Goal: Task Accomplishment & Management: Manage account settings

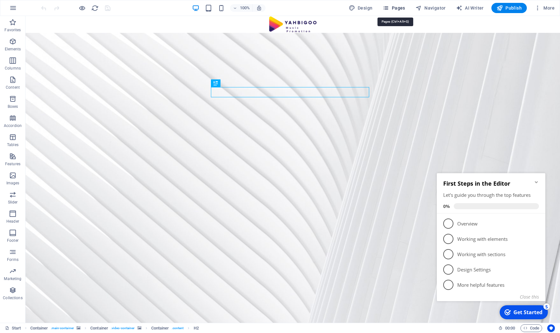
click at [404, 7] on span "Pages" at bounding box center [394, 8] width 22 height 6
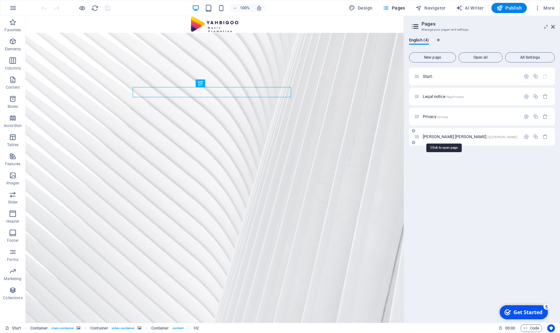
click at [429, 137] on span "[PERSON_NAME] [PERSON_NAME] /dj-[PERSON_NAME]" at bounding box center [470, 136] width 94 height 5
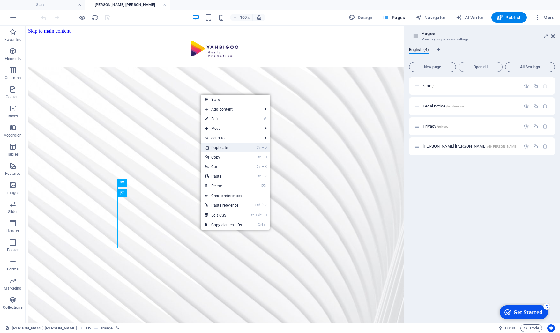
click at [219, 146] on link "Ctrl D Duplicate" at bounding box center [223, 148] width 45 height 10
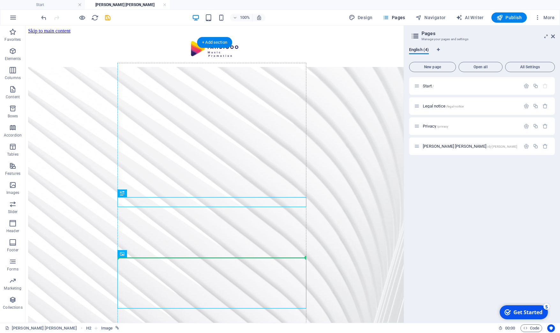
drag, startPoint x: 257, startPoint y: 203, endPoint x: 253, endPoint y: 247, distance: 44.9
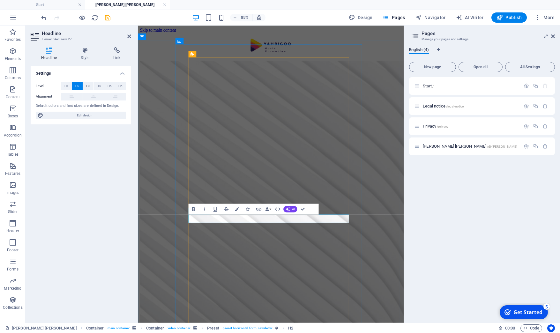
drag, startPoint x: 325, startPoint y: 253, endPoint x: 288, endPoint y: 254, distance: 37.0
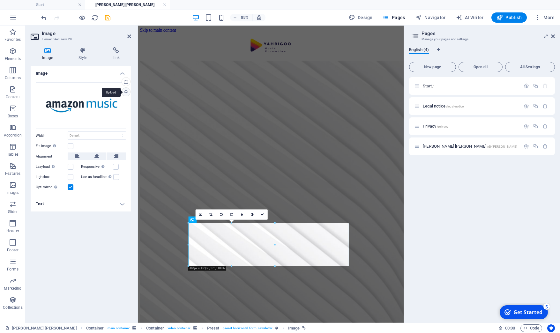
click at [125, 92] on div "Upload" at bounding box center [126, 93] width 10 height 10
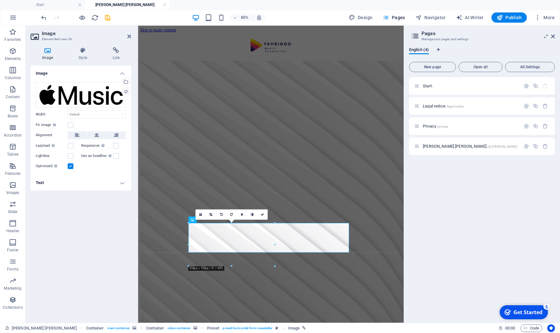
click at [59, 225] on div "Image Drag files here, click to choose files or select files from Files or our …" at bounding box center [81, 192] width 101 height 252
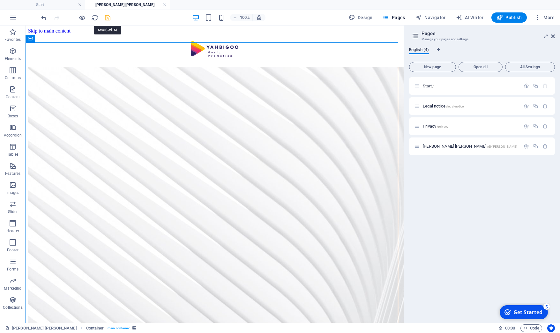
click at [105, 16] on icon "save" at bounding box center [107, 17] width 7 height 7
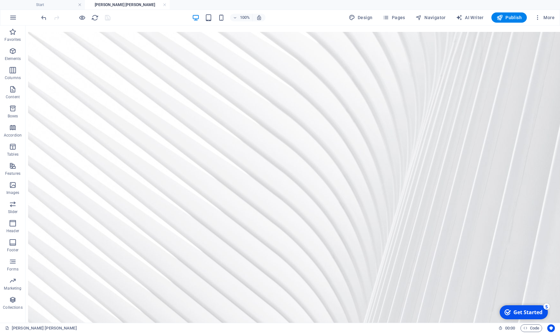
scroll to position [65, 0]
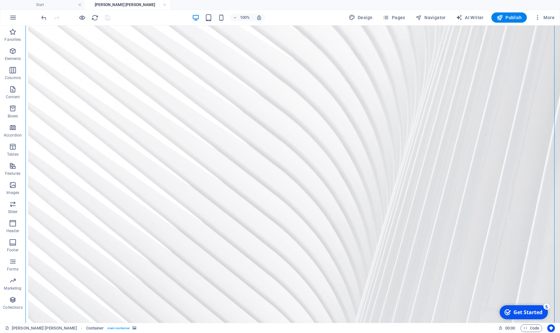
drag, startPoint x: 254, startPoint y: 201, endPoint x: 284, endPoint y: 206, distance: 30.3
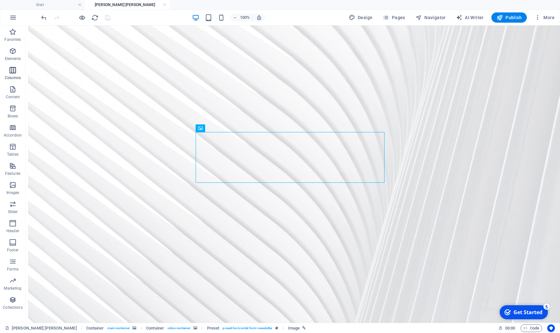
click at [9, 70] on span "Columns" at bounding box center [13, 73] width 26 height 15
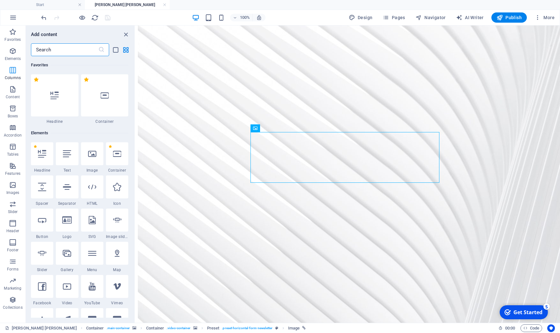
scroll to position [316, 0]
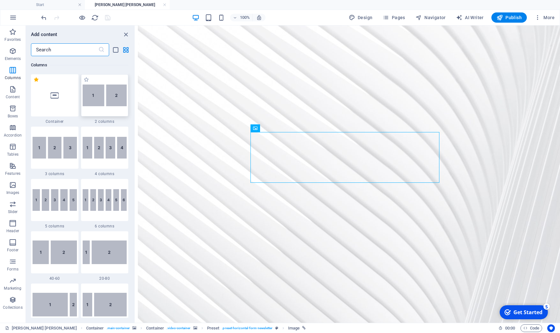
click at [108, 99] on img at bounding box center [105, 96] width 44 height 22
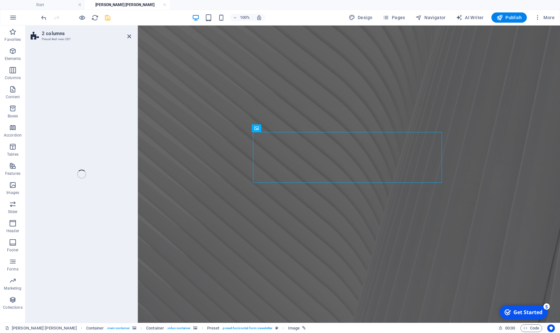
scroll to position [204, 0]
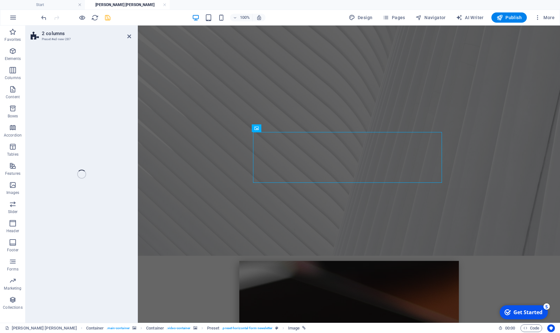
select select "rem"
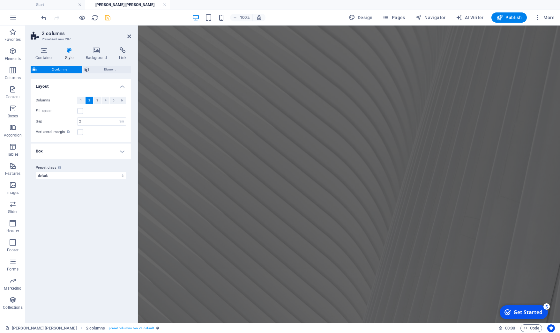
scroll to position [41, 0]
click at [43, 18] on icon "undo" at bounding box center [43, 17] width 7 height 7
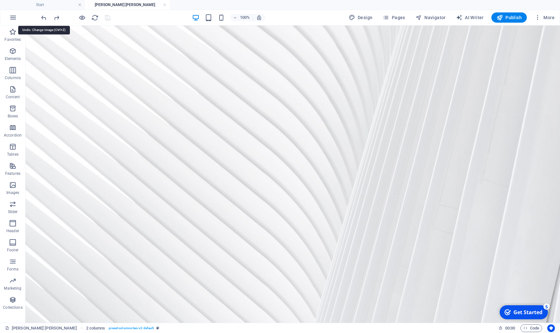
scroll to position [137, 0]
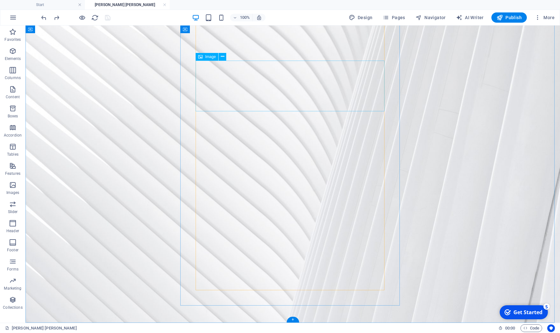
click at [10, 72] on icon "button" at bounding box center [13, 70] width 8 height 8
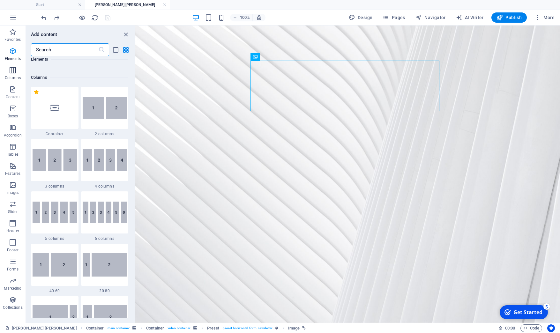
scroll to position [316, 0]
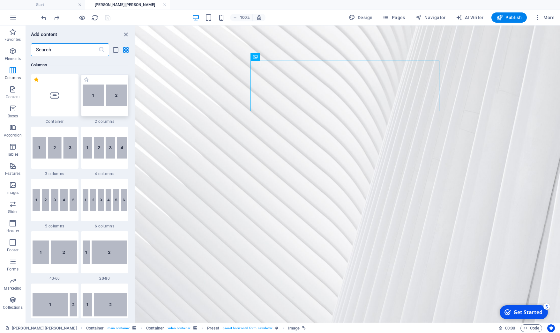
click at [100, 97] on img at bounding box center [105, 96] width 44 height 22
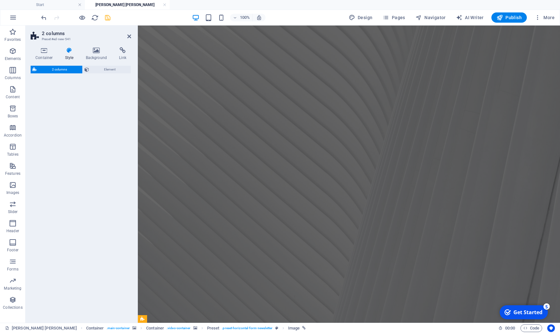
select select "rem"
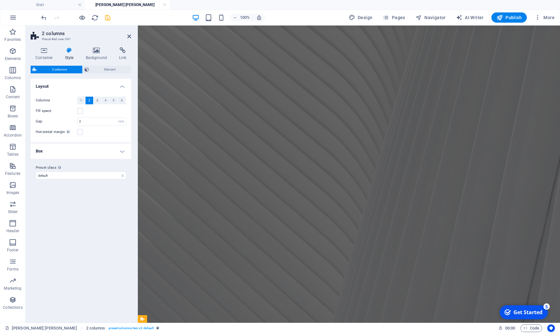
click at [508, 175] on figure at bounding box center [349, 114] width 422 height 417
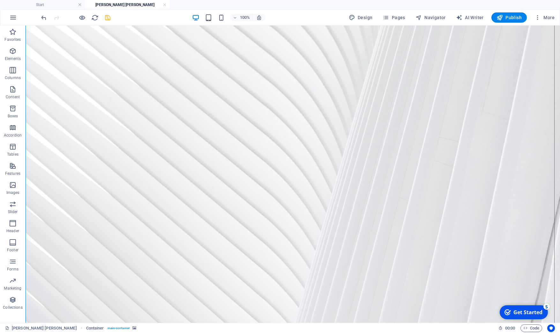
scroll to position [106, 0]
click at [41, 17] on icon "undo" at bounding box center [43, 17] width 7 height 7
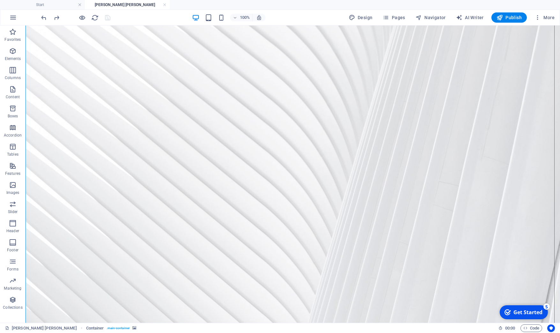
scroll to position [65, 0]
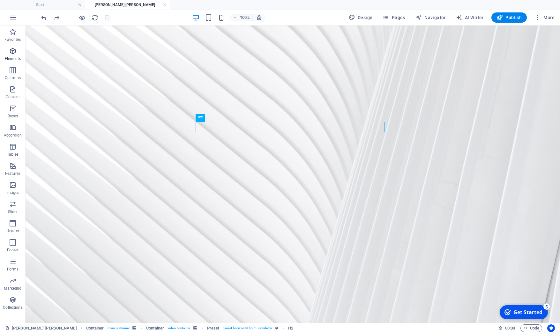
click at [11, 55] on icon "button" at bounding box center [13, 51] width 8 height 8
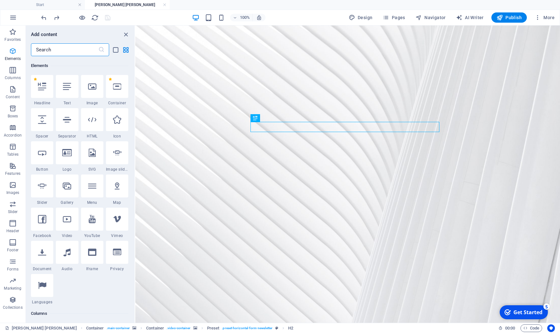
scroll to position [68, 0]
click at [118, 91] on div at bounding box center [117, 85] width 22 height 23
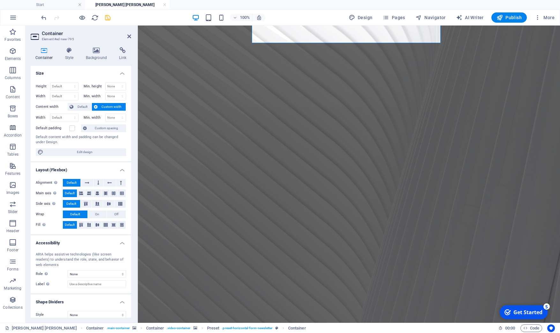
click at [513, 180] on figure at bounding box center [349, 208] width 422 height 462
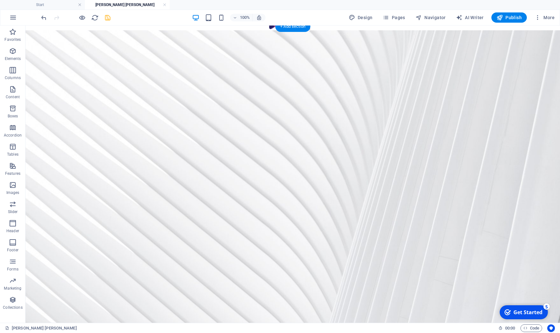
scroll to position [4, 0]
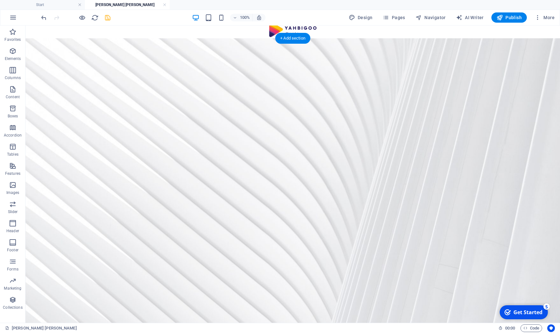
drag, startPoint x: 281, startPoint y: 27, endPoint x: 263, endPoint y: 241, distance: 215.2
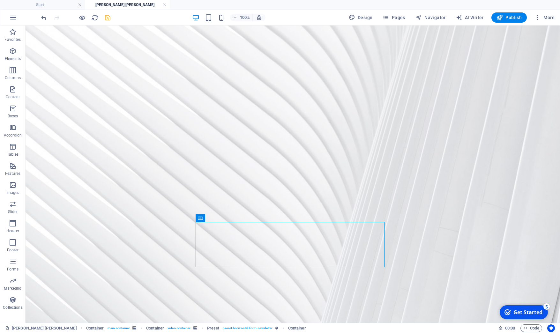
scroll to position [44, 0]
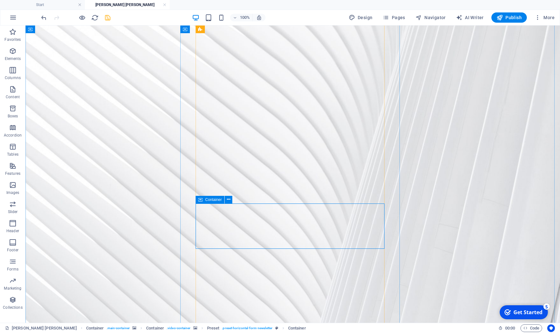
click at [13, 70] on icon "button" at bounding box center [13, 70] width 8 height 8
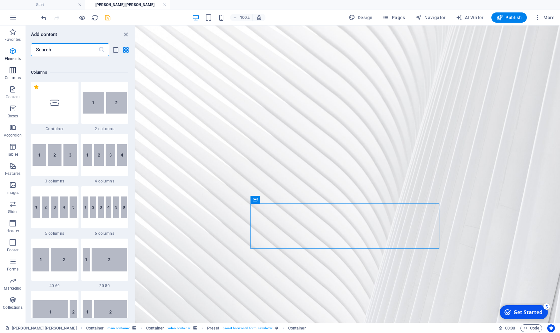
scroll to position [316, 0]
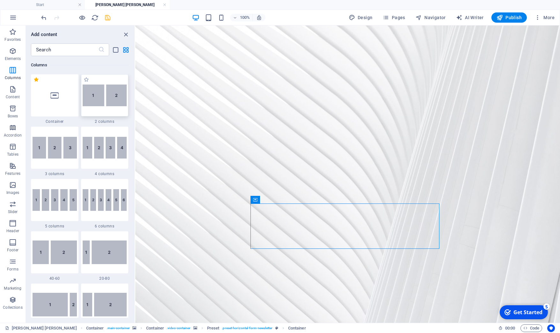
click at [94, 103] on img at bounding box center [105, 96] width 44 height 22
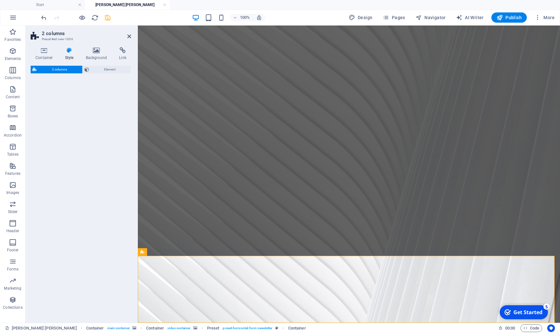
scroll to position [249, 0]
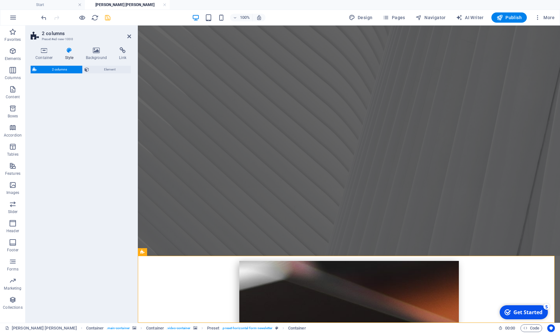
select select "rem"
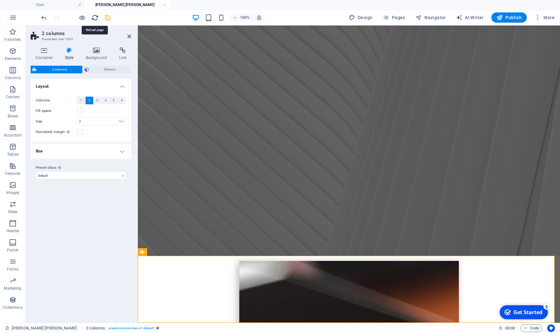
click at [98, 16] on icon "reload" at bounding box center [94, 17] width 7 height 7
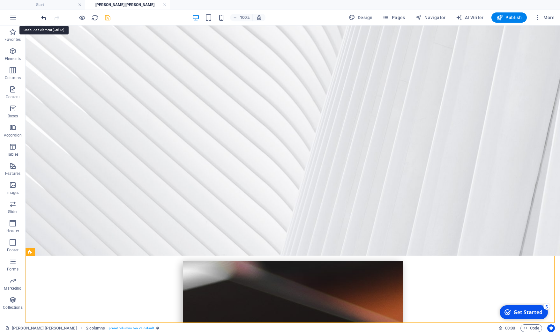
click at [41, 19] on icon "undo" at bounding box center [43, 17] width 7 height 7
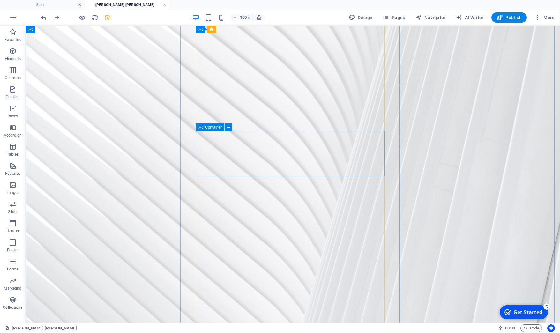
scroll to position [117, 0]
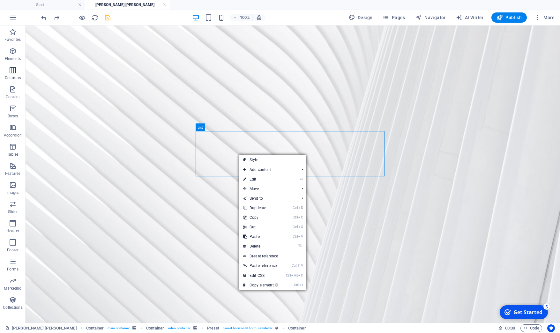
click at [15, 74] on icon "button" at bounding box center [13, 70] width 8 height 8
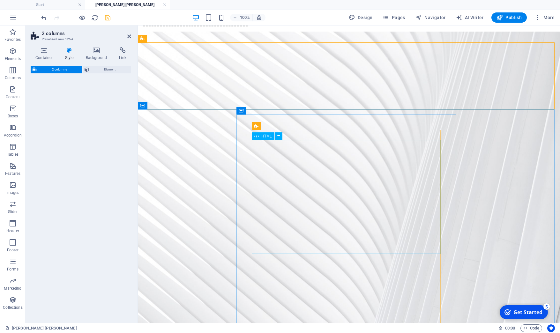
scroll to position [0, 0]
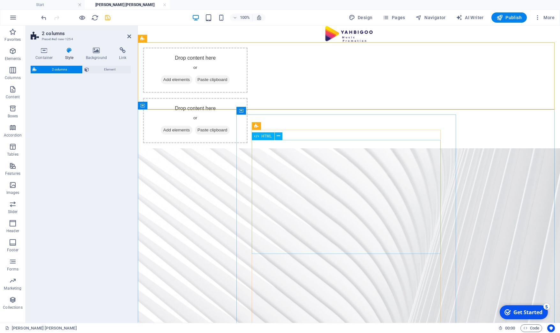
select select "rem"
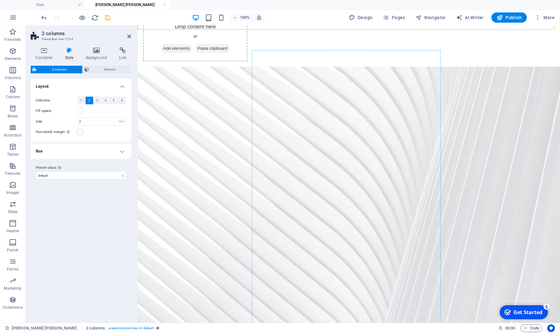
scroll to position [82, 0]
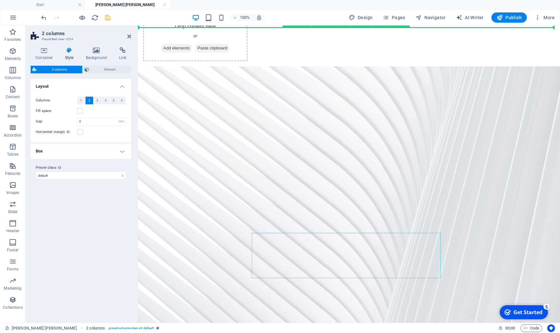
drag, startPoint x: 196, startPoint y: 54, endPoint x: 312, endPoint y: 255, distance: 232.5
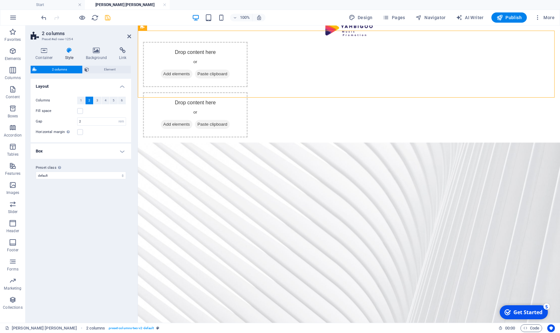
scroll to position [0, 0]
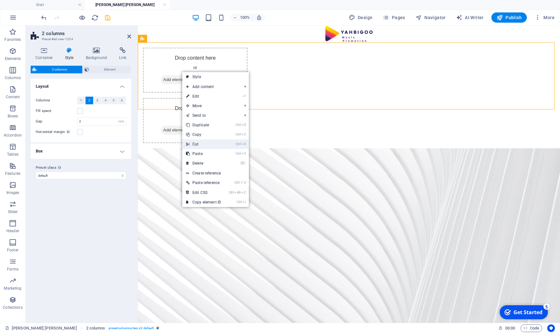
click at [197, 143] on link "Ctrl X Cut" at bounding box center [203, 144] width 43 height 10
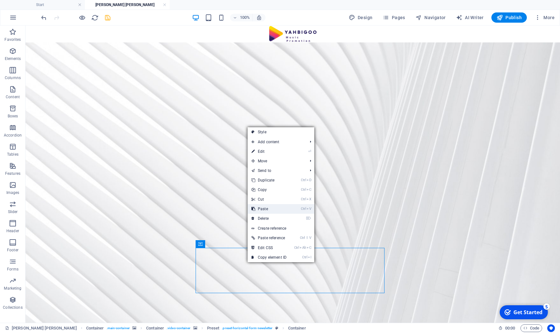
click at [268, 209] on link "Ctrl V Paste" at bounding box center [269, 209] width 43 height 10
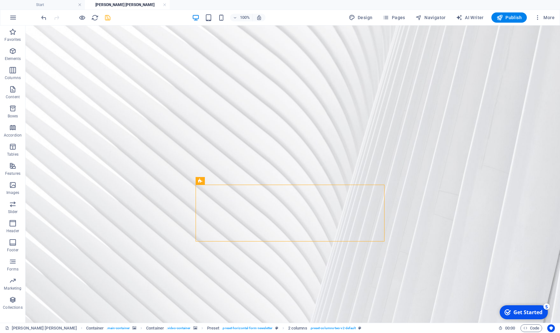
scroll to position [109, 0]
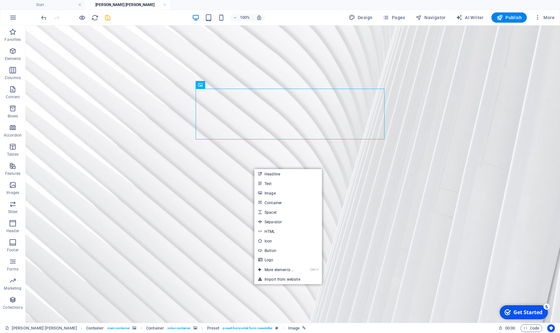
drag, startPoint x: 238, startPoint y: 106, endPoint x: 238, endPoint y: 213, distance: 107.5
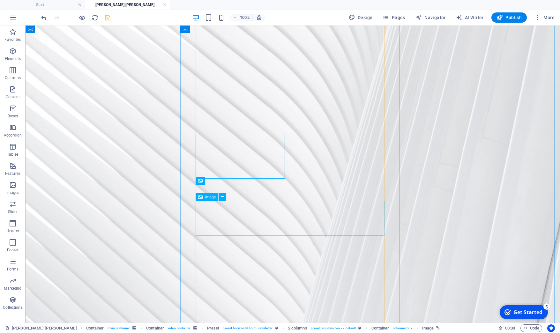
scroll to position [108, 0]
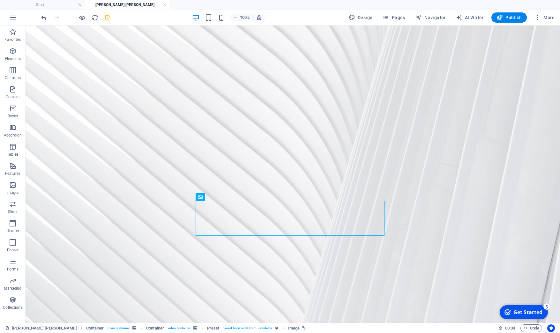
drag, startPoint x: 241, startPoint y: 222, endPoint x: 332, endPoint y: 162, distance: 108.8
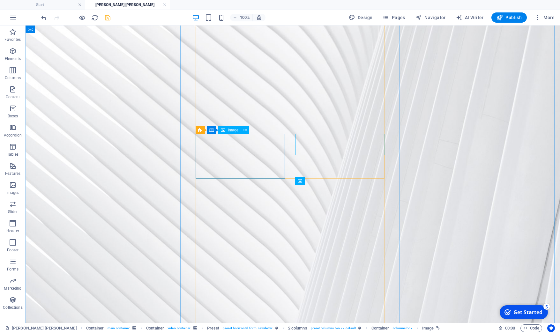
scroll to position [109, 0]
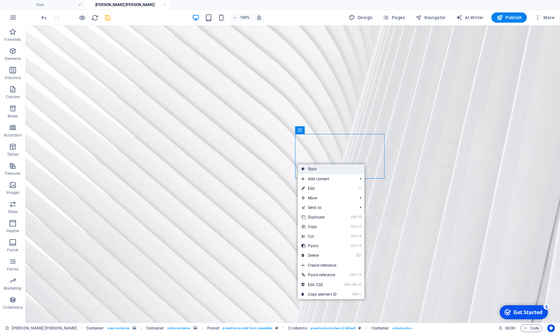
click at [312, 172] on link "Style" at bounding box center [331, 169] width 67 height 10
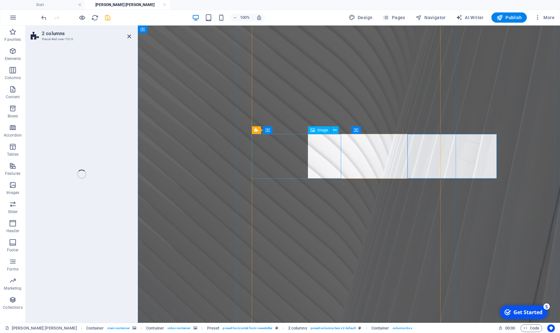
select select "rem"
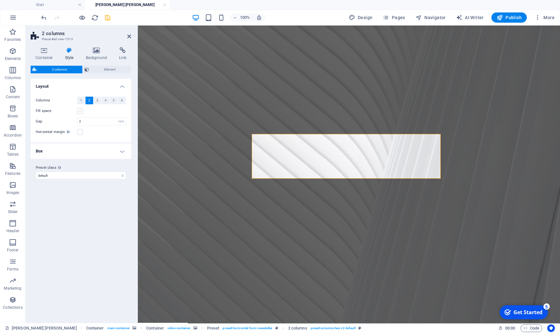
scroll to position [108, 0]
click at [79, 110] on label at bounding box center [80, 111] width 6 height 6
click at [0, 0] on input "Fill space" at bounding box center [0, 0] width 0 height 0
click at [80, 217] on div "Variants Default Layout Columns 1 2 3 4 5 6 Fill space Gap 2 px rem % vw vh Hor…" at bounding box center [81, 198] width 101 height 239
click at [200, 193] on figure at bounding box center [349, 145] width 422 height 422
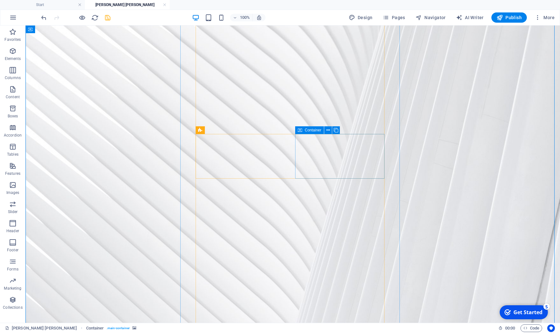
scroll to position [109, 0]
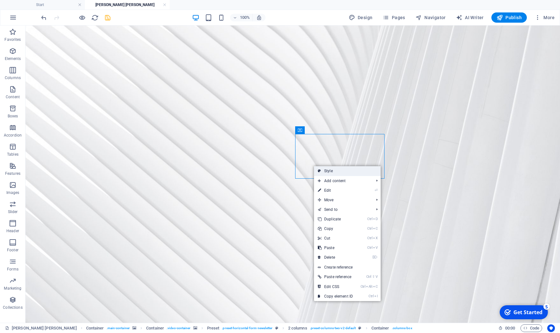
click at [324, 171] on link "Style" at bounding box center [347, 171] width 67 height 10
select select "rem"
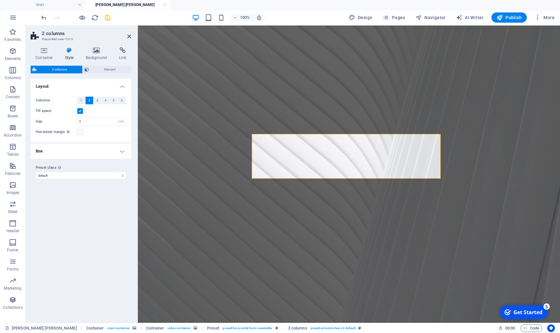
click at [79, 111] on label at bounding box center [80, 111] width 6 height 6
click at [0, 0] on input "Fill space" at bounding box center [0, 0] width 0 height 0
click at [99, 50] on icon at bounding box center [96, 50] width 31 height 6
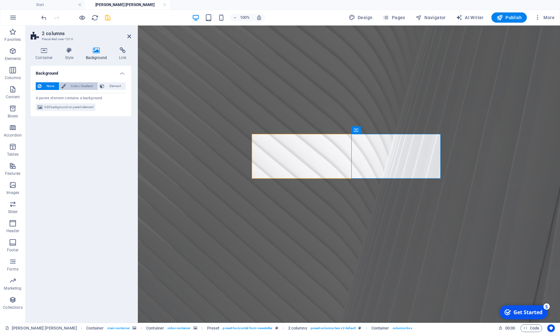
click at [74, 85] on span "Color / Gradient" at bounding box center [82, 86] width 28 height 8
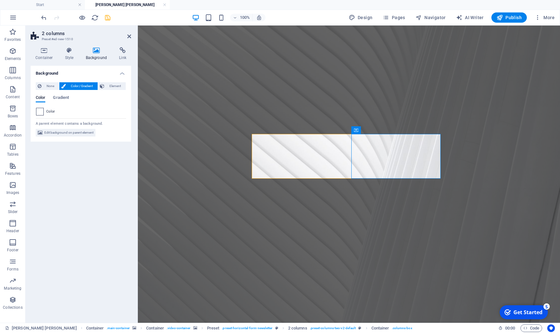
click at [39, 113] on span at bounding box center [39, 111] width 7 height 7
click at [109, 167] on div "Background None Color / Gradient Element Stretch background to full-width Color…" at bounding box center [81, 192] width 101 height 252
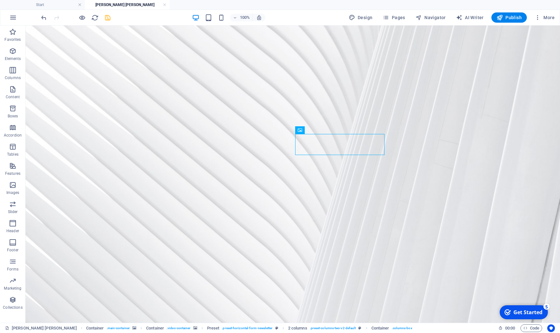
drag, startPoint x: 257, startPoint y: 151, endPoint x: 369, endPoint y: 160, distance: 112.4
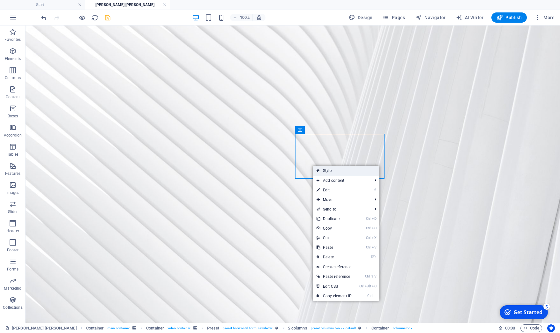
click at [321, 169] on link "Style" at bounding box center [346, 171] width 67 height 10
select select "rem"
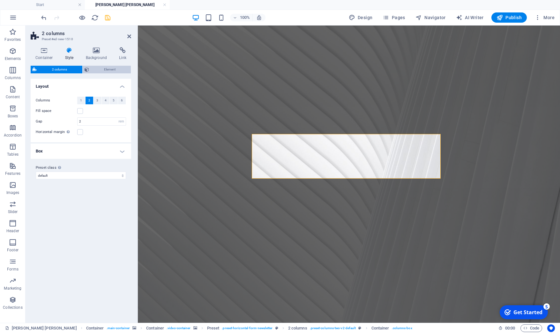
scroll to position [108, 0]
click at [110, 70] on span "Element" at bounding box center [110, 70] width 38 height 8
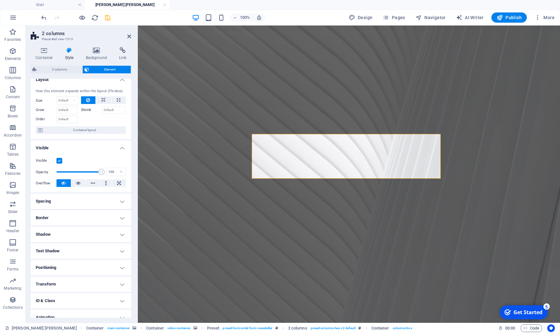
scroll to position [0, 0]
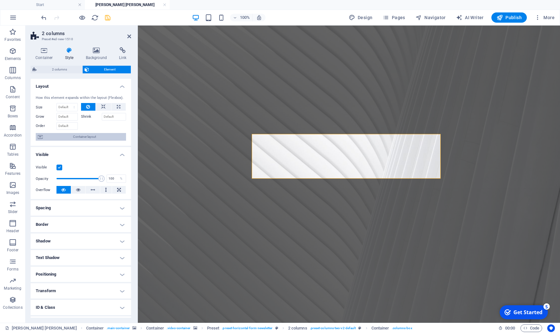
click at [71, 141] on span "Container layout" at bounding box center [84, 137] width 79 height 8
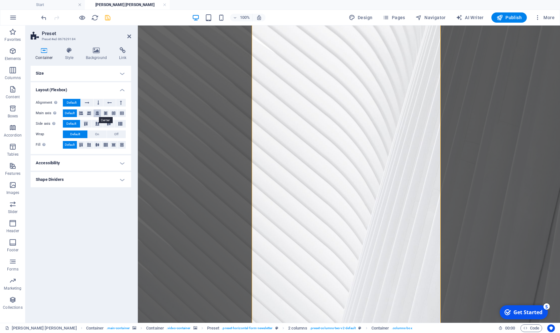
click at [96, 112] on icon at bounding box center [97, 113] width 4 height 8
click at [83, 114] on icon at bounding box center [81, 113] width 4 height 8
click at [122, 164] on h4 "Accessibility" at bounding box center [81, 162] width 101 height 15
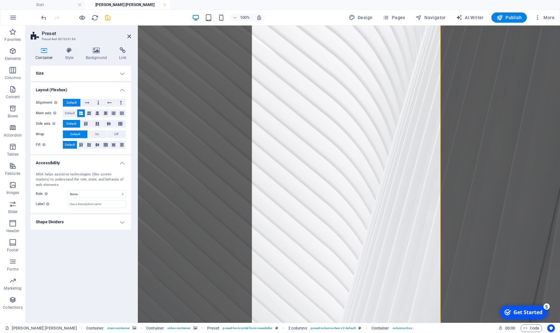
click at [123, 224] on h4 "Shape Dividers" at bounding box center [81, 221] width 101 height 15
click at [121, 77] on h4 "Size" at bounding box center [81, 73] width 101 height 15
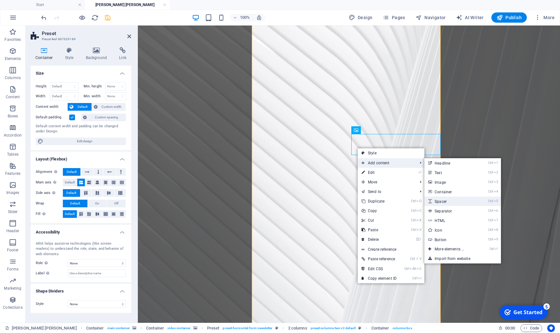
click at [444, 201] on link "Ctrl 5 Spacer" at bounding box center [450, 202] width 53 height 10
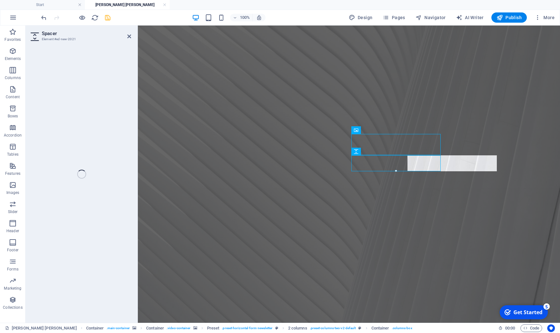
select select "px"
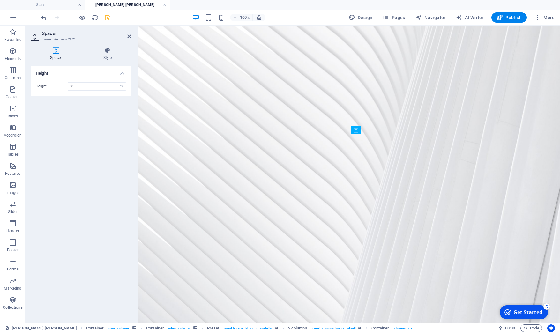
drag, startPoint x: 530, startPoint y: 196, endPoint x: 387, endPoint y: 151, distance: 149.7
drag, startPoint x: 396, startPoint y: 149, endPoint x: 396, endPoint y: 143, distance: 6.1
click at [396, 143] on div at bounding box center [396, 143] width 89 height 2
type input "28"
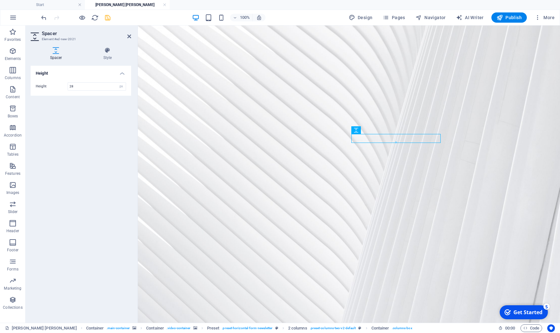
click at [79, 160] on div "Height Height 28 px rem vh vw" at bounding box center [81, 192] width 101 height 252
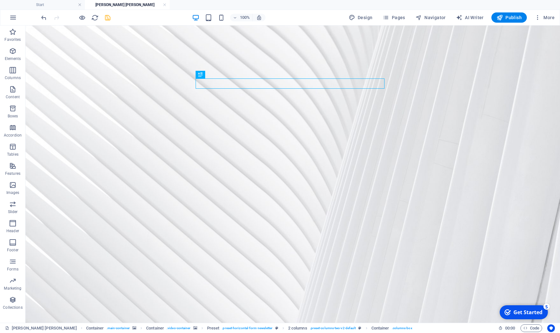
drag, startPoint x: 232, startPoint y: 83, endPoint x: 211, endPoint y: 69, distance: 25.0
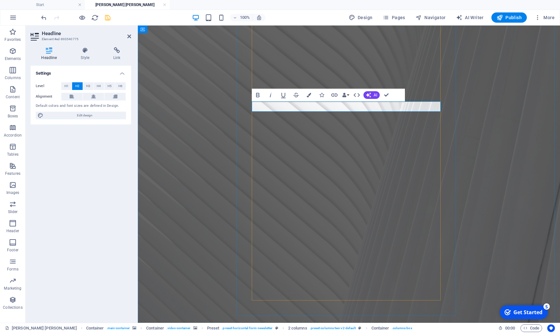
click at [494, 141] on figure at bounding box center [349, 145] width 422 height 376
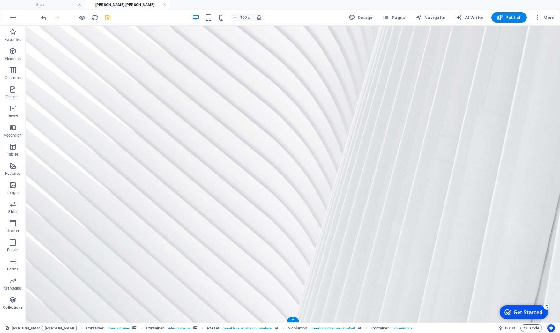
click at [445, 150] on figure at bounding box center [293, 140] width 535 height 366
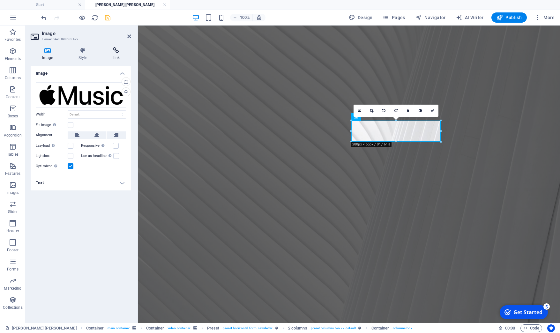
click at [116, 53] on icon at bounding box center [116, 50] width 30 height 6
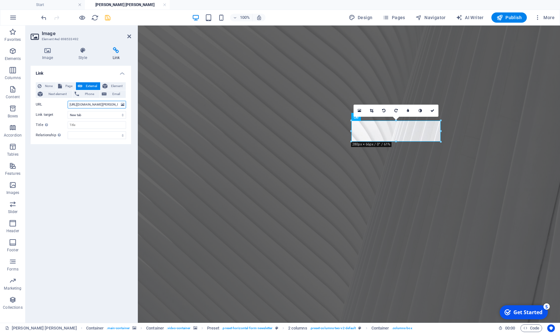
click at [95, 105] on input "[URL][DOMAIN_NAME][PERSON_NAME]" at bounding box center [97, 105] width 58 height 8
drag, startPoint x: 117, startPoint y: 104, endPoint x: 45, endPoint y: 104, distance: 72.4
click at [68, 104] on input "[URL][DOMAIN_NAME][PERSON_NAME]" at bounding box center [97, 105] width 58 height 8
type input "H"
paste input "[URL][DOMAIN_NAME][PERSON_NAME]"
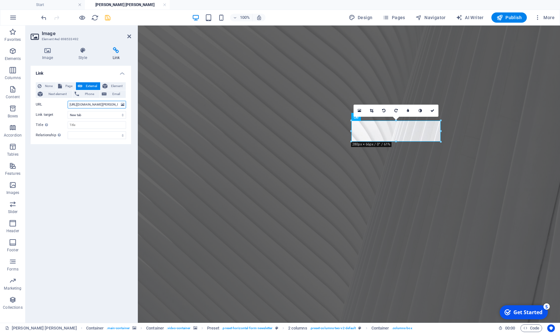
scroll to position [0, 37]
type input "[URL][DOMAIN_NAME][PERSON_NAME]"
click at [98, 173] on div "Link None Page External Element Next element Phone Email Page Start Legal notic…" at bounding box center [81, 192] width 101 height 252
click at [109, 17] on icon "save" at bounding box center [107, 17] width 7 height 7
click at [74, 181] on div "Link None Page External Element Next element Phone Email Page Start Legal notic…" at bounding box center [81, 192] width 101 height 252
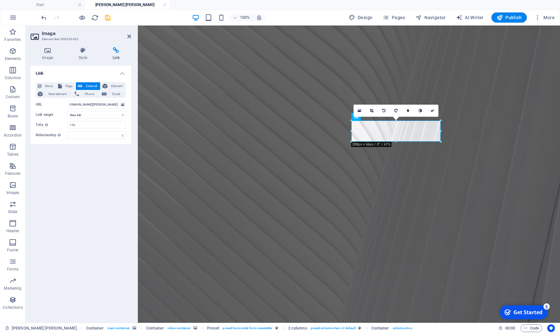
click at [188, 157] on figure at bounding box center [349, 140] width 422 height 366
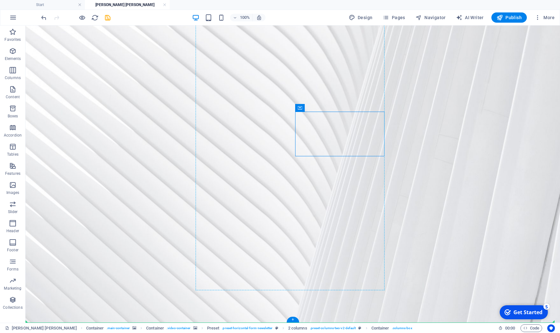
drag, startPoint x: 310, startPoint y: 148, endPoint x: 294, endPoint y: 146, distance: 16.0
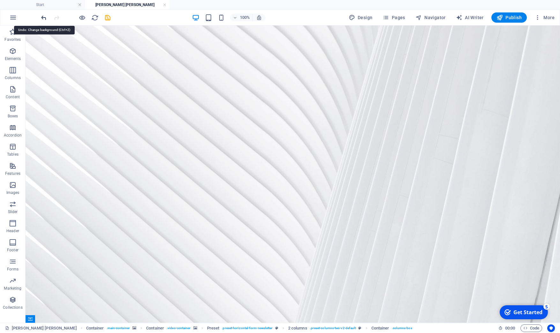
click at [43, 19] on icon "undo" at bounding box center [43, 17] width 7 height 7
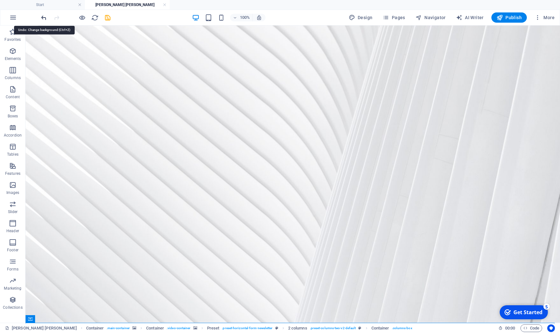
click at [44, 19] on icon "undo" at bounding box center [43, 17] width 7 height 7
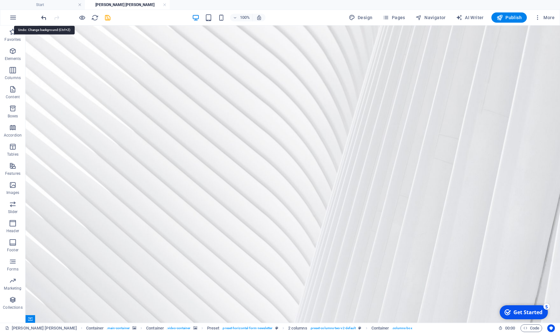
click at [41, 17] on icon "undo" at bounding box center [43, 17] width 7 height 7
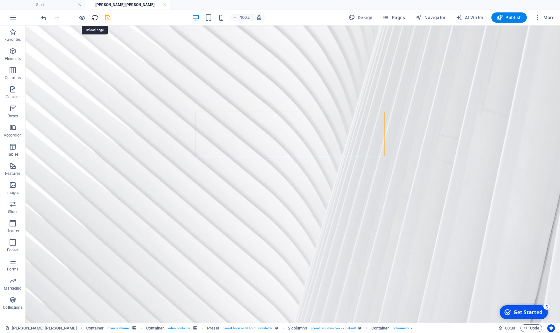
click at [97, 17] on icon "reload" at bounding box center [94, 17] width 7 height 7
click at [92, 17] on icon "reload" at bounding box center [94, 17] width 7 height 7
click at [91, 16] on icon "reload" at bounding box center [94, 17] width 7 height 7
click at [47, 18] on icon "undo" at bounding box center [43, 17] width 7 height 7
click at [398, 18] on span "Pages" at bounding box center [394, 17] width 22 height 6
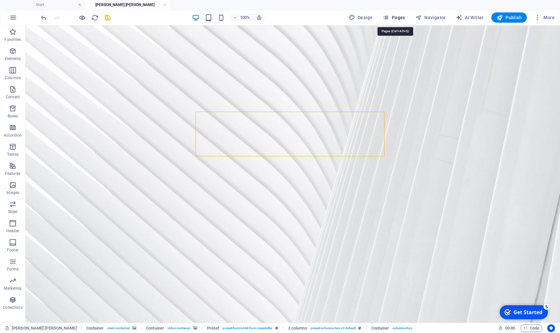
click at [398, 20] on span "Pages" at bounding box center [394, 17] width 22 height 6
click at [453, 94] on figure at bounding box center [293, 140] width 535 height 366
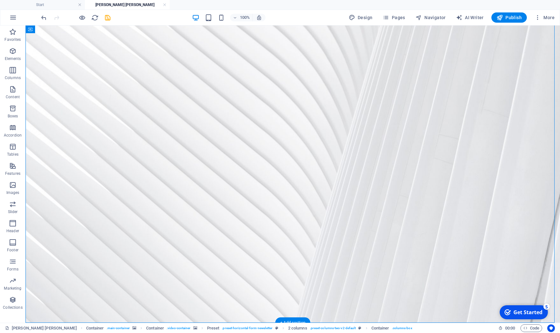
scroll to position [129, 0]
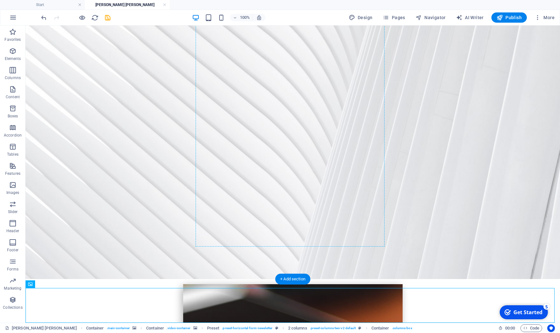
drag, startPoint x: 126, startPoint y: 303, endPoint x: 304, endPoint y: 88, distance: 278.8
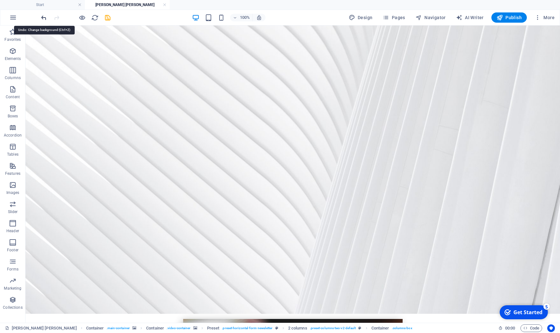
click at [40, 17] on icon "undo" at bounding box center [43, 17] width 7 height 7
click at [43, 19] on icon "undo" at bounding box center [43, 17] width 7 height 7
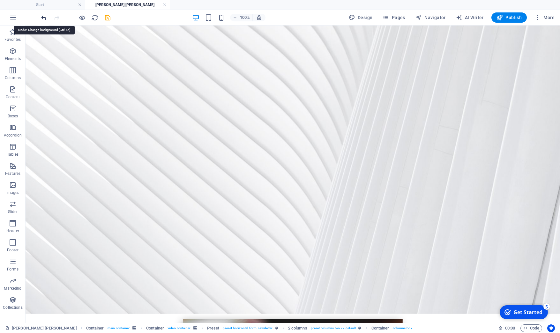
click at [43, 19] on icon "undo" at bounding box center [43, 17] width 7 height 7
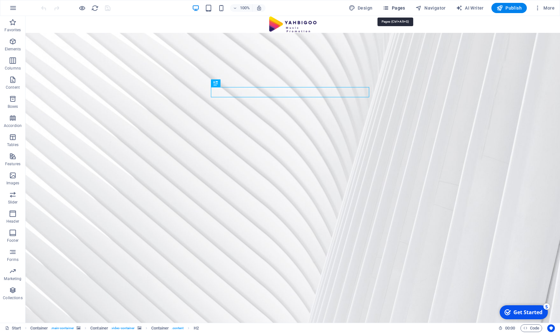
click at [401, 10] on span "Pages" at bounding box center [394, 8] width 22 height 6
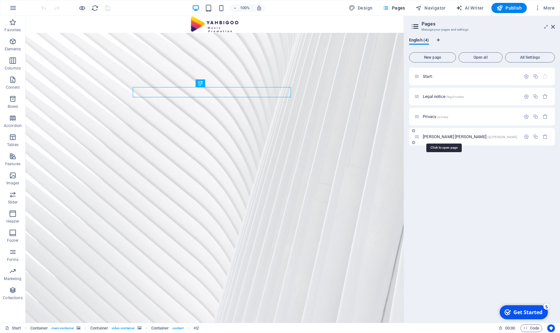
click at [437, 136] on span "[PERSON_NAME] [PERSON_NAME] /dj-[PERSON_NAME]" at bounding box center [470, 136] width 94 height 5
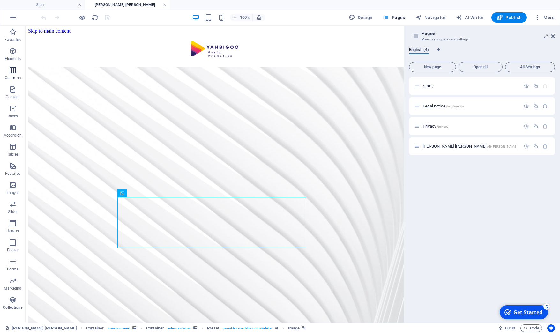
click at [16, 71] on icon "button" at bounding box center [13, 70] width 8 height 8
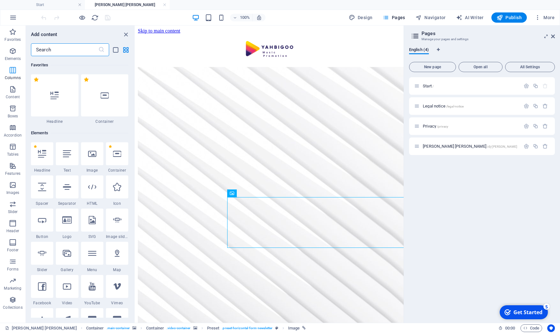
click at [13, 72] on icon "button" at bounding box center [13, 70] width 8 height 8
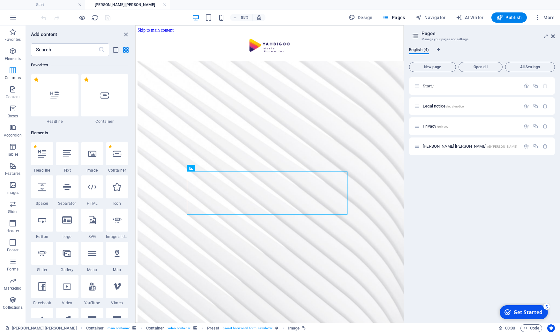
click at [11, 69] on icon "button" at bounding box center [13, 70] width 8 height 8
click at [80, 6] on link at bounding box center [80, 5] width 4 height 6
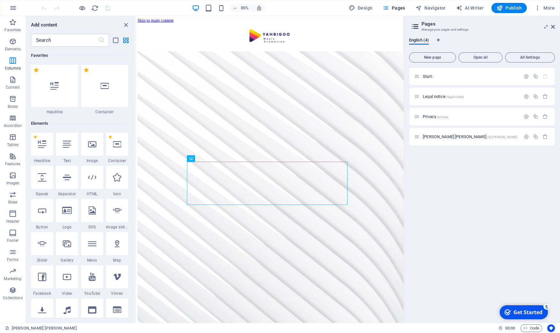
click at [451, 167] on div "Start / Legal notice /legal-notice Privacy /privacy DJ Herr Wolf /dj-herr-wolf" at bounding box center [482, 193] width 146 height 250
click at [13, 82] on icon "button" at bounding box center [13, 80] width 8 height 8
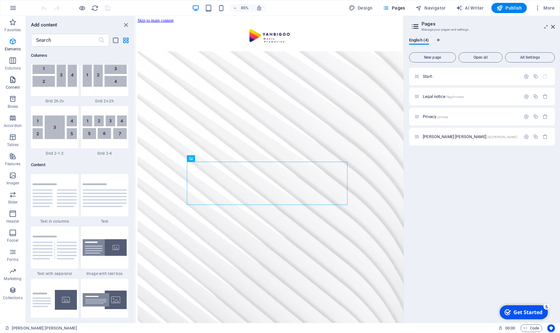
scroll to position [1117, 0]
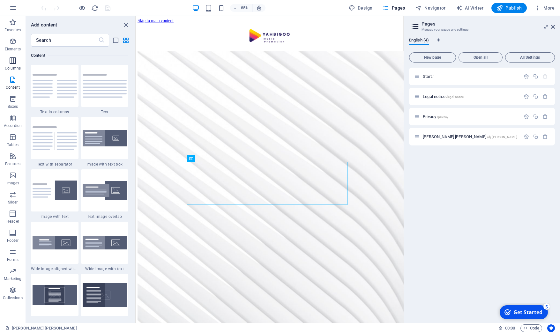
click at [13, 63] on icon "button" at bounding box center [13, 61] width 8 height 8
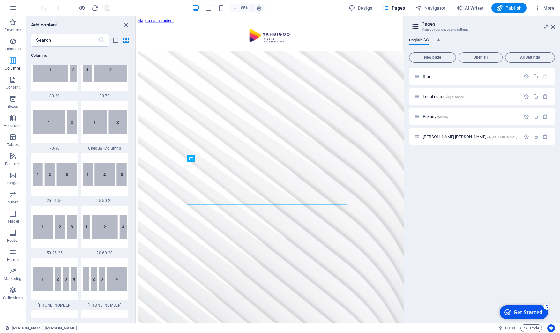
scroll to position [316, 0]
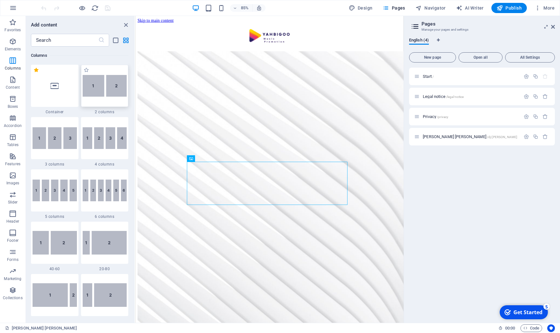
click at [98, 94] on img at bounding box center [105, 86] width 44 height 22
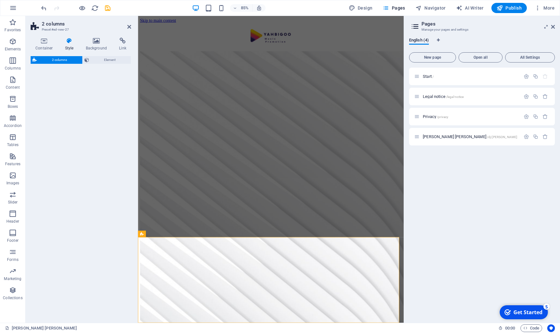
scroll to position [174, 0]
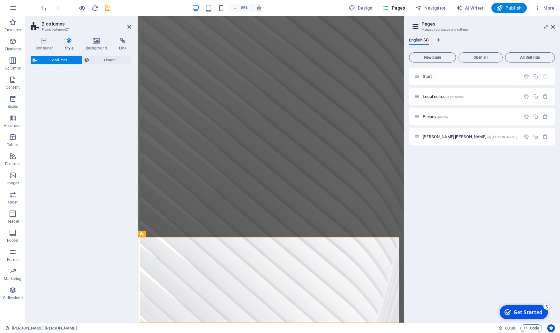
select select "rem"
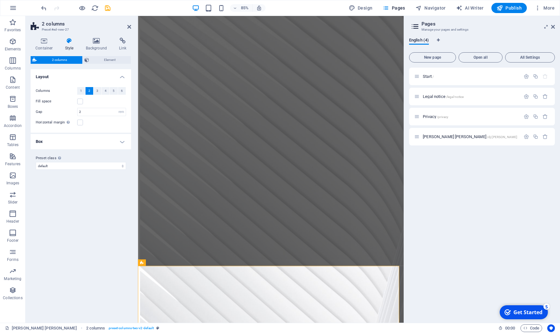
scroll to position [140, 0]
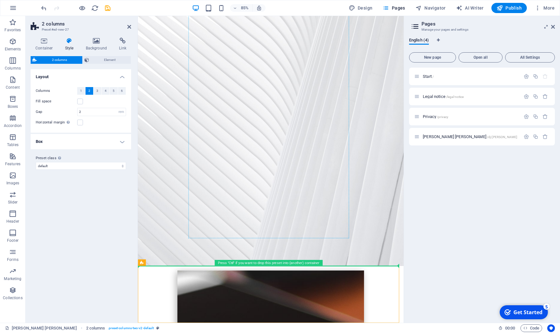
drag, startPoint x: 161, startPoint y: 336, endPoint x: 217, endPoint y: 104, distance: 238.8
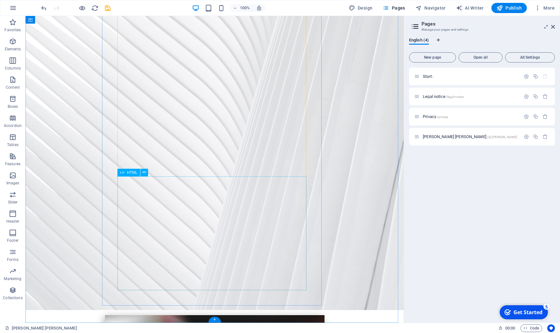
scroll to position [127, 0]
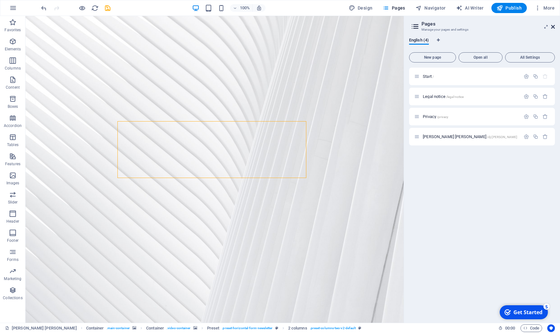
click at [554, 27] on icon at bounding box center [553, 26] width 4 height 5
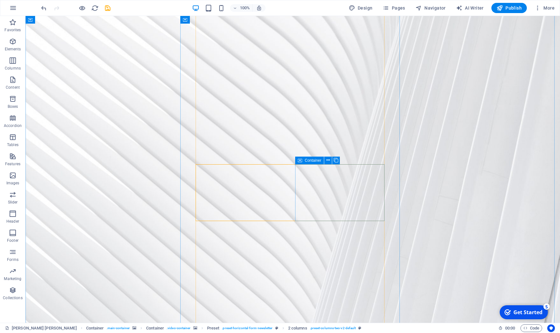
scroll to position [94, 0]
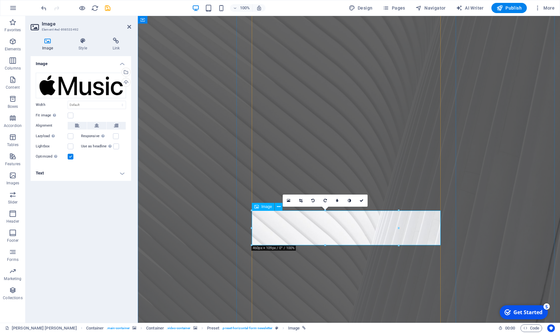
click at [117, 42] on icon at bounding box center [116, 41] width 30 height 6
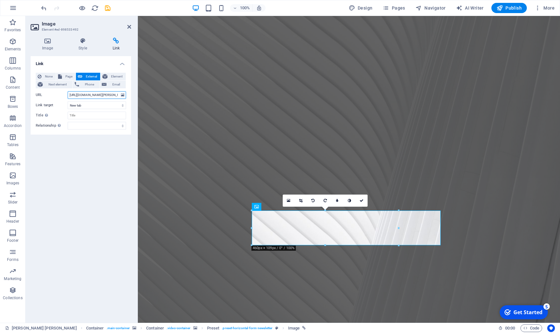
click at [110, 95] on input "[URL][DOMAIN_NAME][PERSON_NAME]" at bounding box center [97, 95] width 58 height 8
type input "h"
paste input "[URL][DOMAIN_NAME][PERSON_NAME]"
type input "[URL][DOMAIN_NAME][PERSON_NAME]"
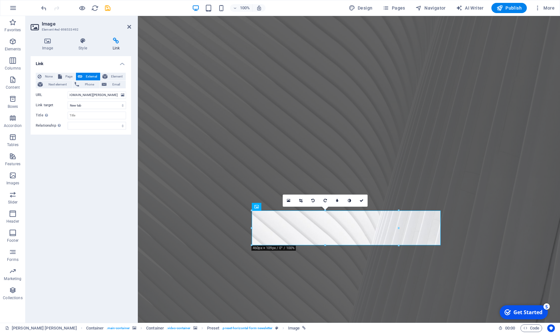
click at [108, 157] on div "Link None Page External Element Next element Phone Email Page Start Legal notic…" at bounding box center [81, 187] width 101 height 262
drag, startPoint x: 130, startPoint y: 26, endPoint x: 120, endPoint y: 61, distance: 36.0
click at [130, 26] on icon at bounding box center [129, 26] width 4 height 5
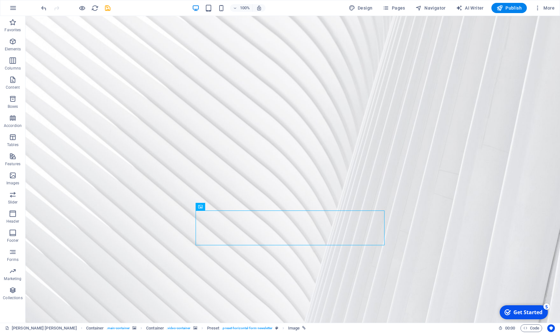
drag, startPoint x: 257, startPoint y: 230, endPoint x: 314, endPoint y: 199, distance: 65.4
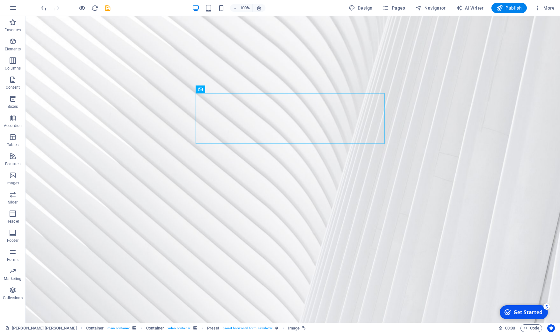
drag, startPoint x: 249, startPoint y: 133, endPoint x: 240, endPoint y: 174, distance: 42.5
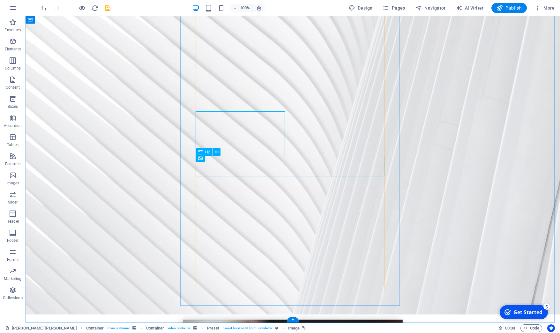
scroll to position [86, 0]
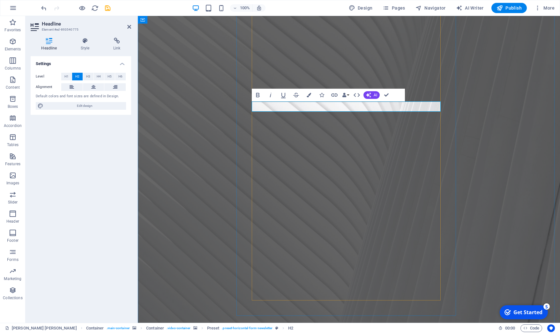
click at [211, 127] on figure at bounding box center [349, 145] width 422 height 376
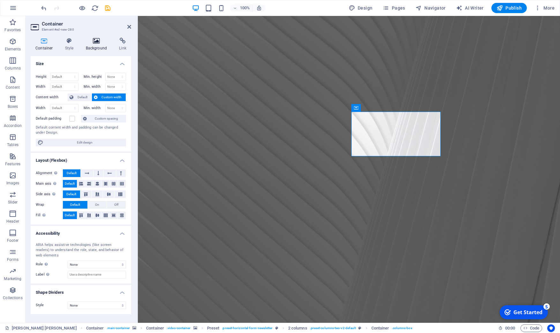
click at [99, 43] on icon at bounding box center [96, 41] width 31 height 6
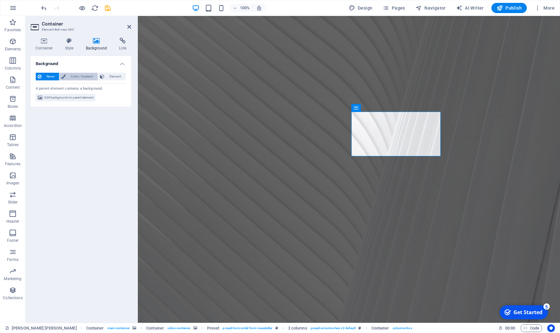
click at [82, 78] on span "Color / Gradient" at bounding box center [82, 77] width 28 height 8
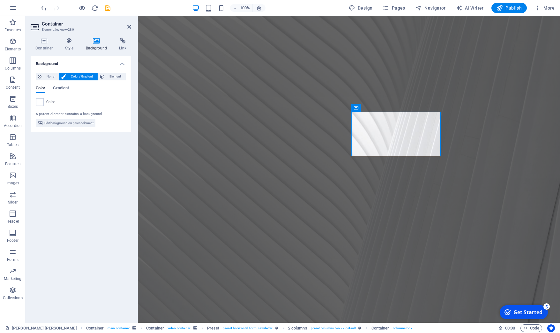
click at [78, 168] on div "Background None Color / Gradient Element Stretch background to full-width Color…" at bounding box center [81, 187] width 101 height 262
click at [217, 147] on figure at bounding box center [349, 140] width 422 height 366
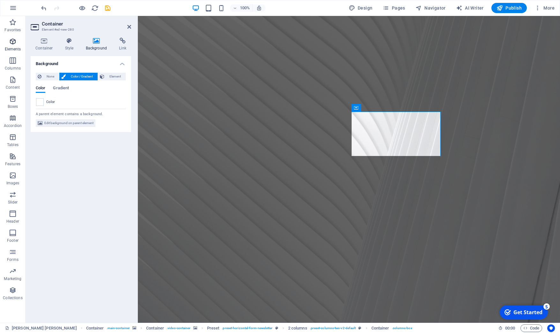
click at [14, 44] on icon "button" at bounding box center [13, 42] width 8 height 8
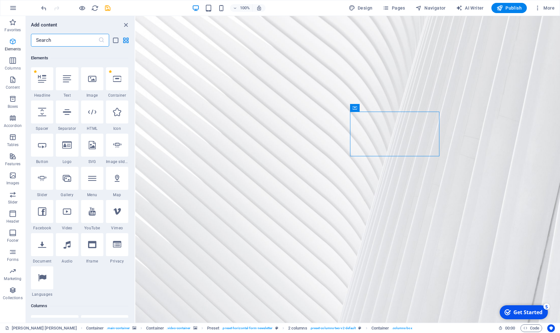
scroll to position [68, 0]
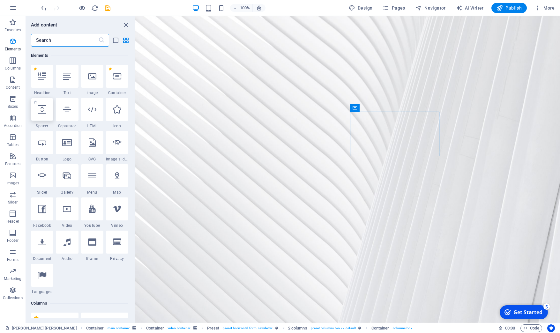
click at [44, 114] on div at bounding box center [42, 109] width 22 height 23
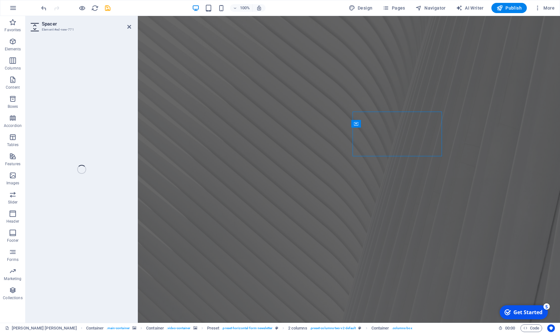
scroll to position [0, 0]
select select "px"
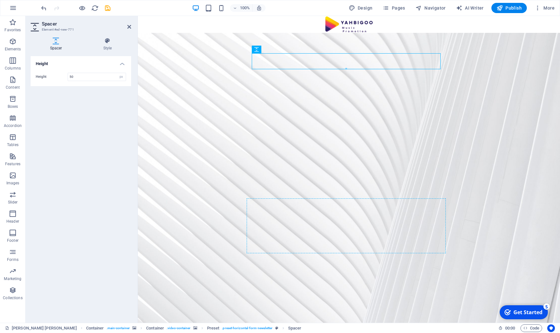
drag, startPoint x: 284, startPoint y: 61, endPoint x: 377, endPoint y: 233, distance: 194.9
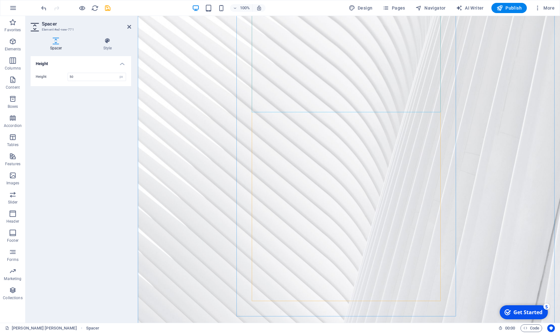
scroll to position [65, 0]
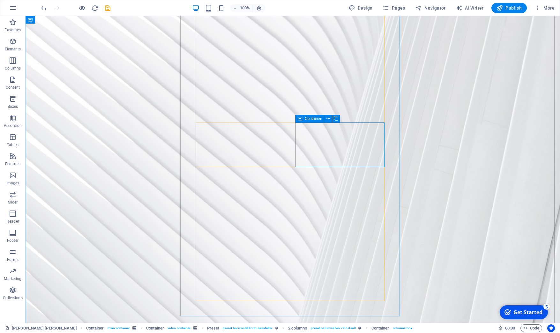
click at [107, 10] on icon "save" at bounding box center [107, 7] width 7 height 7
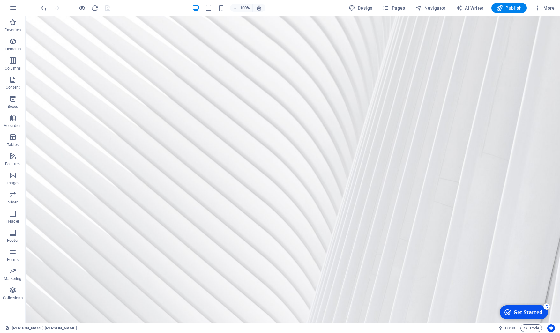
scroll to position [0, 0]
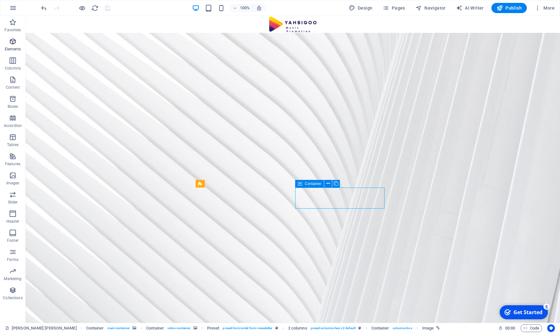
click at [15, 42] on icon "button" at bounding box center [13, 42] width 8 height 8
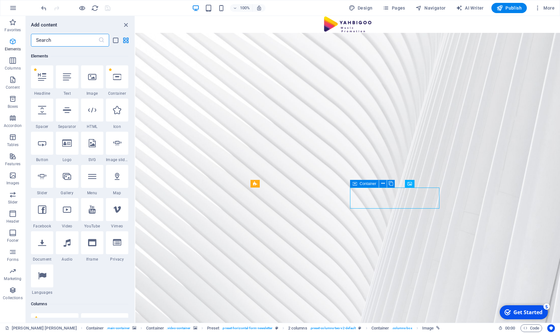
scroll to position [68, 0]
click at [44, 117] on div at bounding box center [42, 109] width 22 height 23
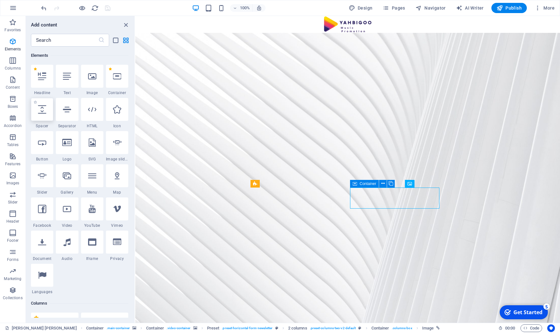
select select "px"
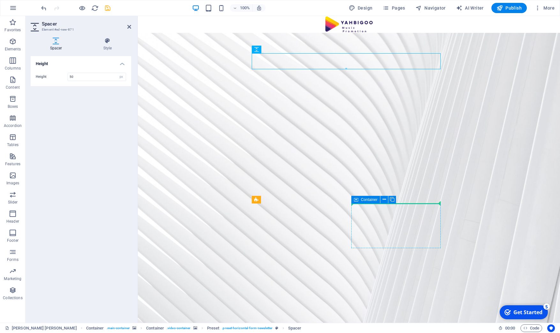
drag, startPoint x: 319, startPoint y: 59, endPoint x: 378, endPoint y: 206, distance: 157.9
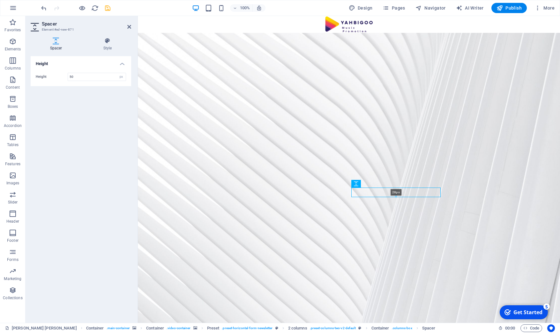
drag, startPoint x: 396, startPoint y: 204, endPoint x: 396, endPoint y: 197, distance: 7.3
click at [396, 197] on div at bounding box center [396, 197] width 89 height 2
type input "28"
click at [495, 213] on figure at bounding box center [349, 216] width 422 height 366
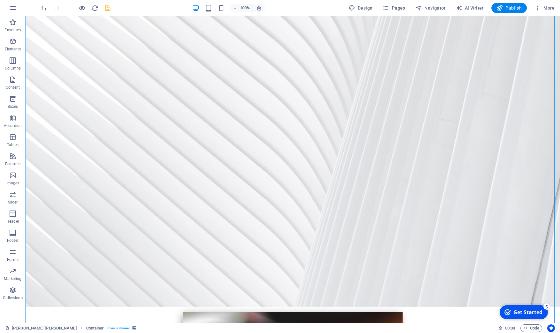
scroll to position [59, 0]
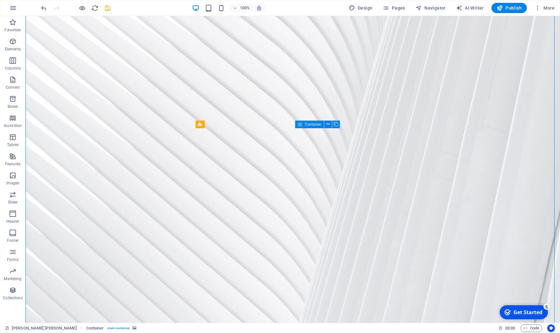
click at [443, 167] on figure at bounding box center [293, 157] width 535 height 366
click at [108, 9] on icon "save" at bounding box center [107, 7] width 7 height 7
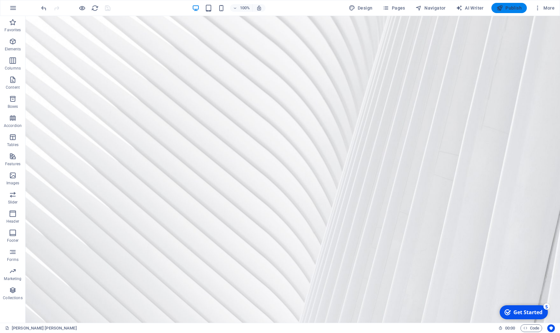
click at [515, 10] on span "Publish" at bounding box center [509, 8] width 25 height 6
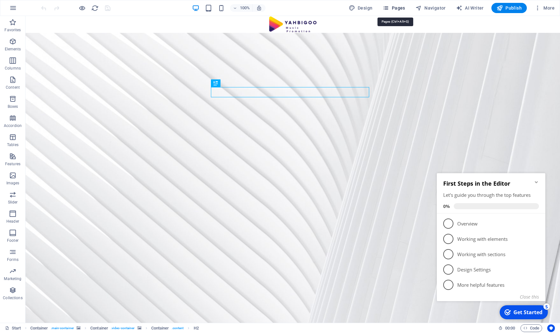
click at [396, 8] on span "Pages" at bounding box center [394, 8] width 22 height 6
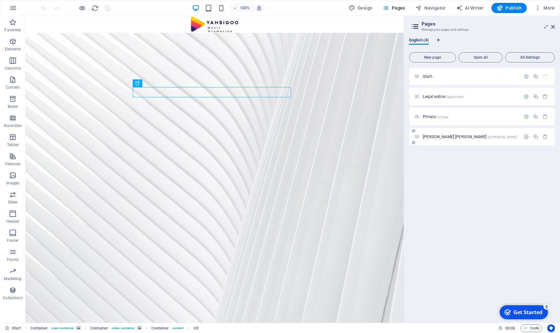
click at [435, 138] on span "[PERSON_NAME] [PERSON_NAME] /dj-[PERSON_NAME]" at bounding box center [470, 136] width 94 height 5
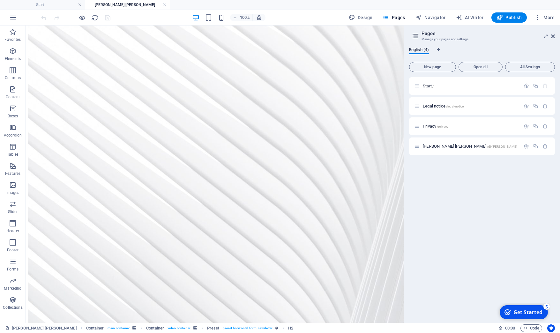
scroll to position [101, 0]
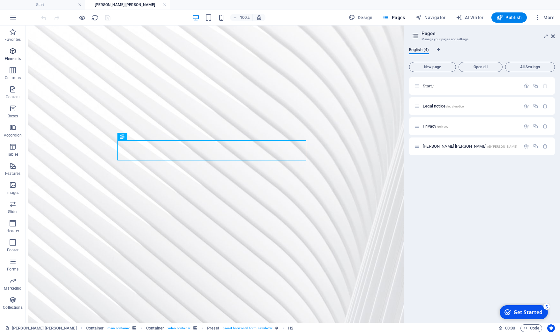
click at [12, 52] on icon "button" at bounding box center [13, 51] width 8 height 8
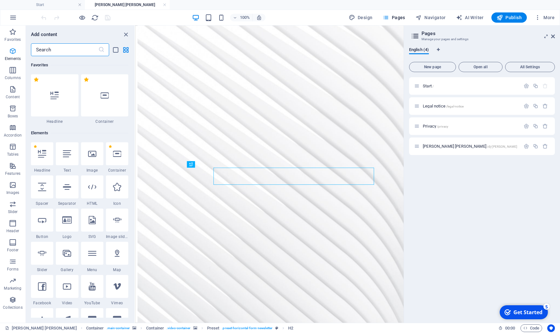
scroll to position [68, 0]
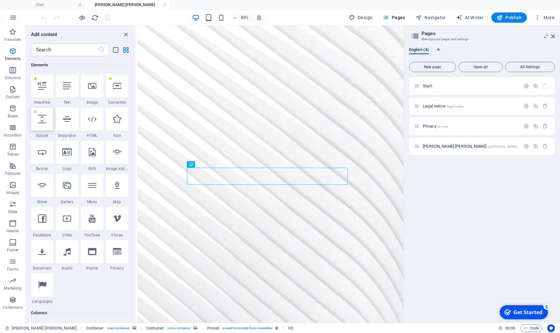
click at [41, 120] on icon at bounding box center [42, 119] width 8 height 8
select select "px"
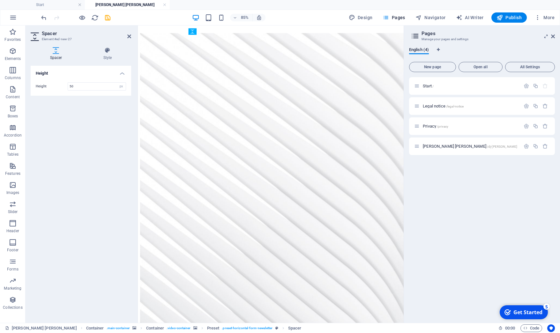
scroll to position [26, 0]
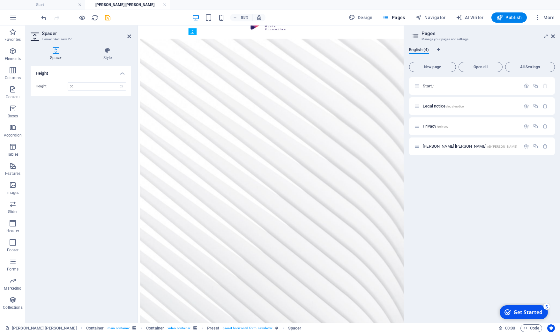
drag, startPoint x: 271, startPoint y: 34, endPoint x: 245, endPoint y: 230, distance: 198.0
drag, startPoint x: 269, startPoint y: 200, endPoint x: 271, endPoint y: 189, distance: 10.7
click at [271, 189] on div "18px" at bounding box center [268, 189] width 161 height 5
type input "18"
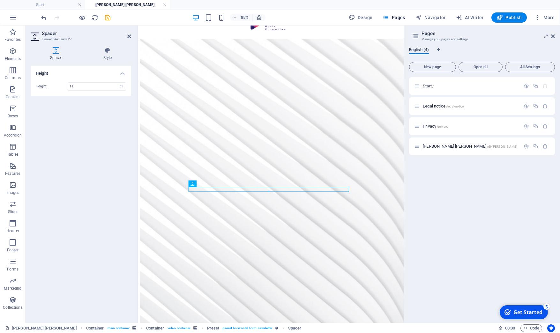
click at [428, 213] on div "Start / Legal notice /legal-notice Privacy /privacy DJ Herr Wolf /dj-herr-wolf" at bounding box center [482, 197] width 146 height 241
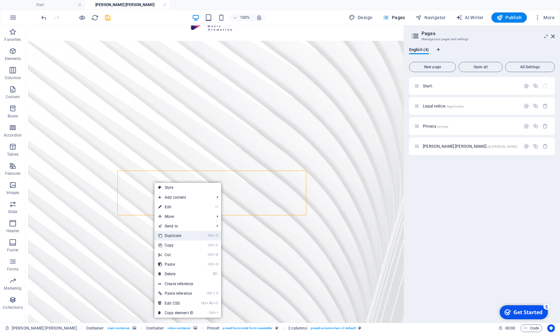
click at [177, 237] on link "Ctrl D Duplicate" at bounding box center [175, 236] width 43 height 10
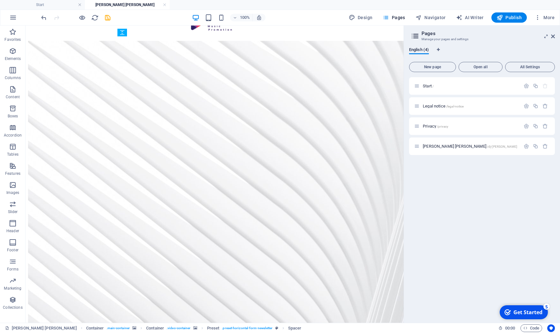
drag, startPoint x: 217, startPoint y: 264, endPoint x: 207, endPoint y: 216, distance: 48.7
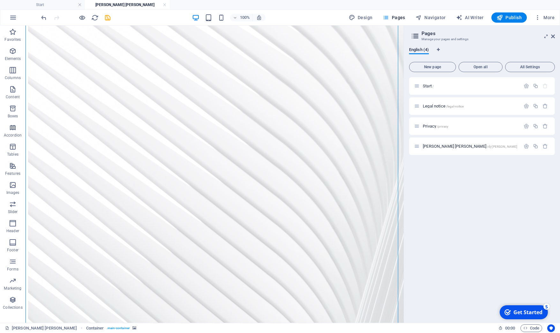
scroll to position [65, 0]
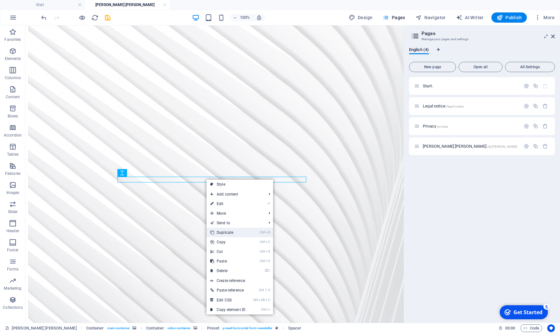
click at [224, 234] on link "Ctrl D Duplicate" at bounding box center [227, 233] width 43 height 10
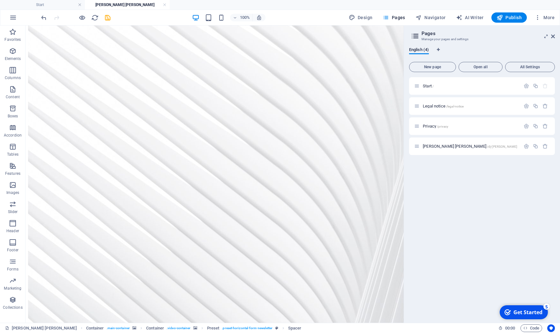
drag, startPoint x: 202, startPoint y: 184, endPoint x: 206, endPoint y: 128, distance: 56.0
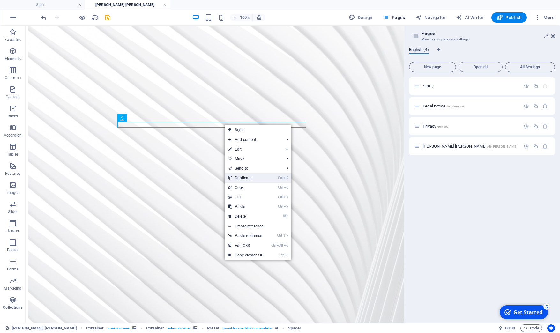
click at [241, 178] on link "Ctrl D Duplicate" at bounding box center [246, 178] width 43 height 10
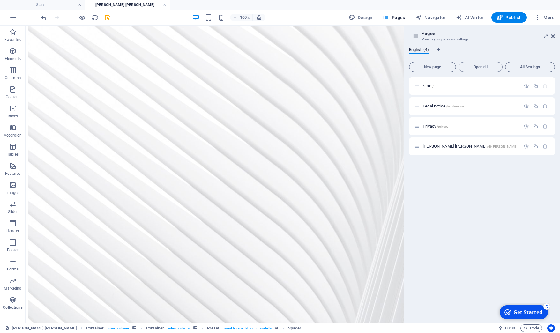
drag, startPoint x: 200, startPoint y: 129, endPoint x: 187, endPoint y: 238, distance: 109.9
click at [369, 242] on figure at bounding box center [214, 339] width 373 height 675
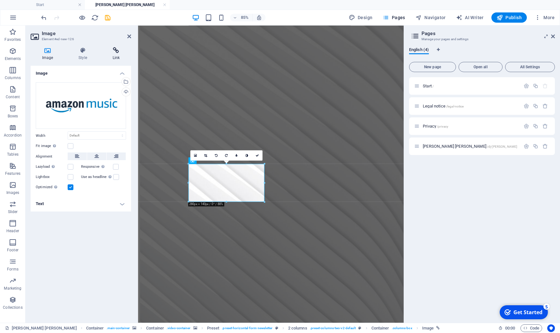
click at [118, 56] on h4 "Link" at bounding box center [116, 53] width 30 height 13
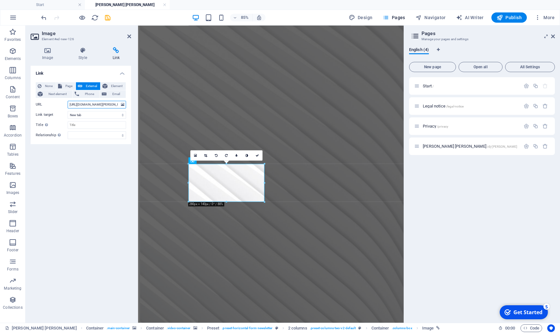
click at [86, 105] on input "[URL][DOMAIN_NAME][PERSON_NAME]" at bounding box center [97, 105] width 58 height 8
type input "h"
paste input "https://music.youtube.com/channel/UCwSqpjxbItqLPhOaJOL8P6A"
type input "https://music.youtube.com/channel/UCwSqpjxbItqLPhOaJOL8P6A"
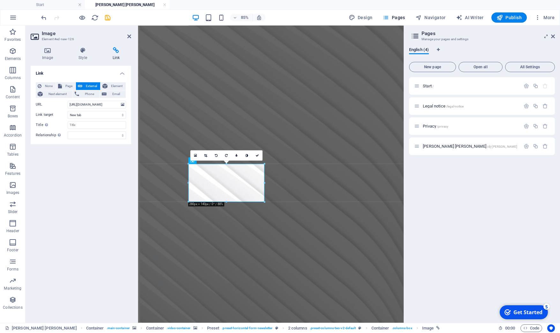
click at [106, 160] on div "Link None Page External Element Next element Phone Email Page Start Legal notic…" at bounding box center [81, 192] width 101 height 252
click at [106, 18] on icon "save" at bounding box center [107, 17] width 7 height 7
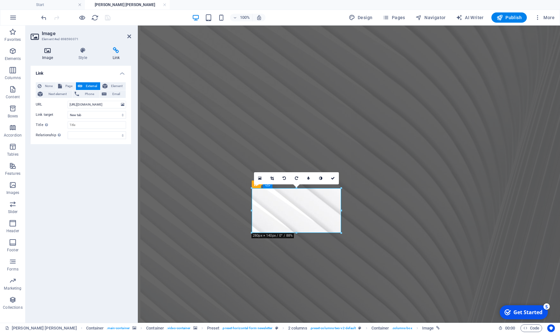
click at [49, 53] on icon at bounding box center [48, 50] width 34 height 6
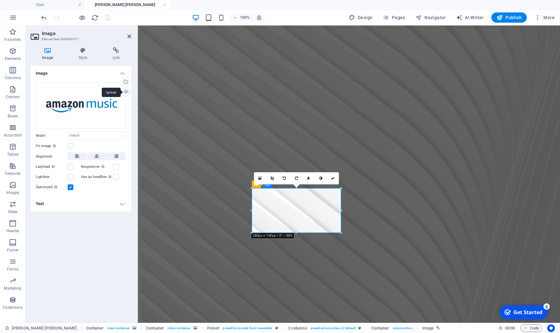
click at [127, 93] on div "Upload" at bounding box center [126, 93] width 10 height 10
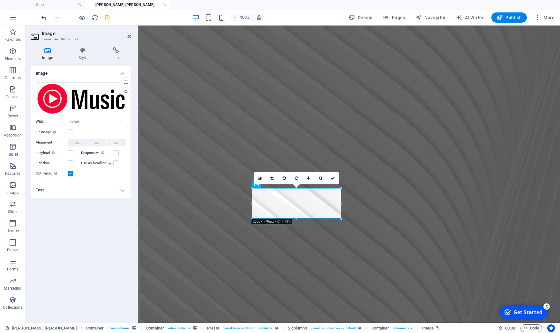
click at [70, 174] on label at bounding box center [71, 174] width 6 height 6
click at [0, 0] on input "Optimized Images are compressed to improve page speed." at bounding box center [0, 0] width 0 height 0
click at [70, 174] on label at bounding box center [71, 174] width 6 height 6
click at [0, 0] on input "Optimized Images are compressed to improve page speed." at bounding box center [0, 0] width 0 height 0
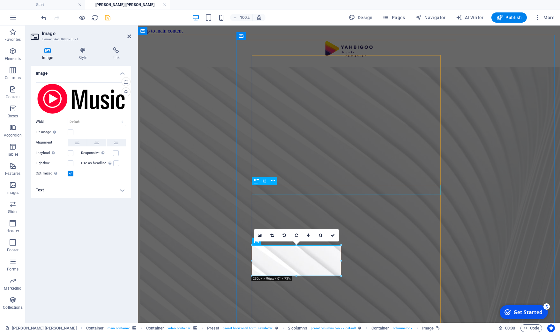
scroll to position [65, 0]
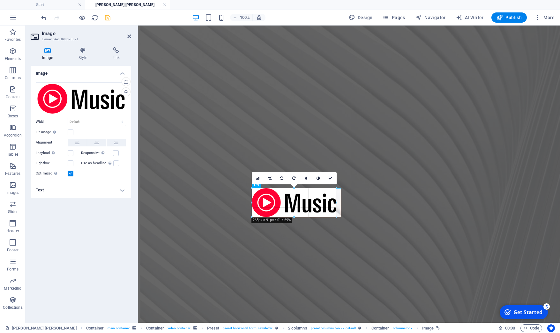
drag, startPoint x: 341, startPoint y: 188, endPoint x: 338, endPoint y: 192, distance: 5.0
click at [338, 192] on div "H2 Container Container Container Preset HTML H2 Container 2 columns 2 columns C…" at bounding box center [349, 141] width 422 height 363
type input "265"
select select "px"
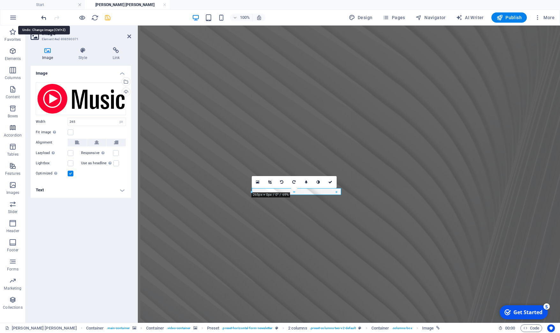
click at [43, 18] on icon "undo" at bounding box center [43, 17] width 7 height 7
select select "DISABLED_OPTION_VALUE"
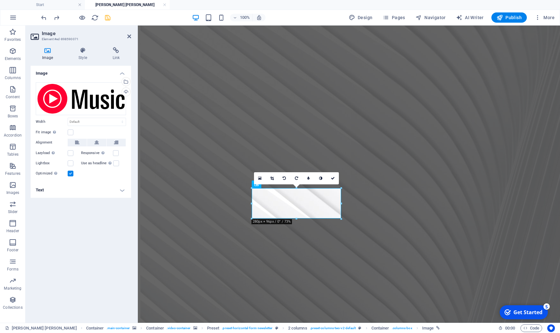
click at [106, 232] on div "Image Drag files here, click to choose files or select files from Files or our …" at bounding box center [81, 192] width 101 height 252
click at [129, 35] on icon at bounding box center [129, 36] width 4 height 5
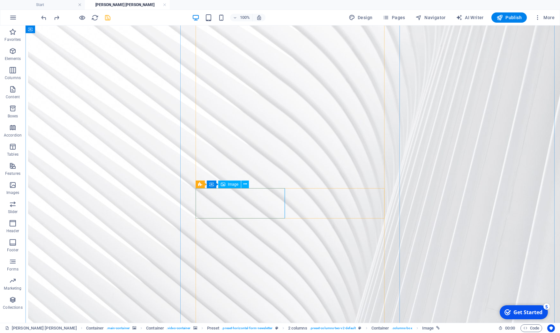
click at [9, 51] on icon "button" at bounding box center [13, 51] width 8 height 8
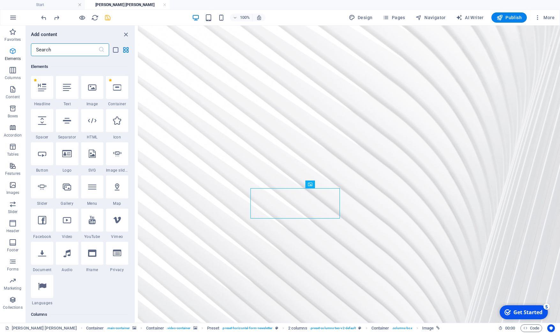
scroll to position [68, 0]
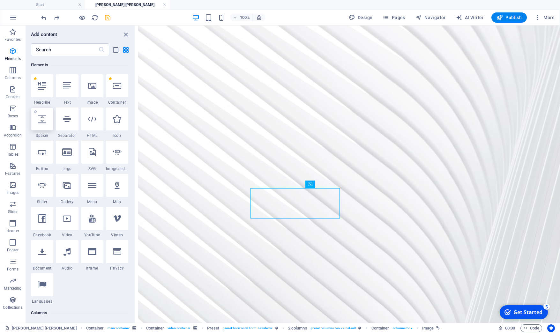
click at [47, 122] on div at bounding box center [42, 119] width 22 height 23
select select "px"
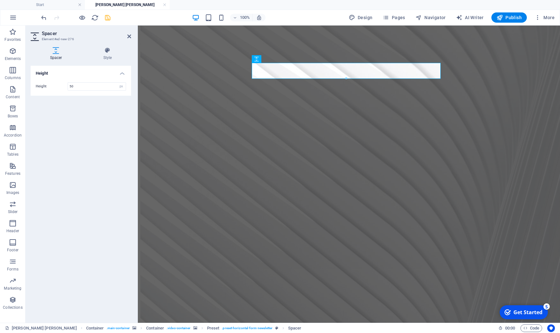
scroll to position [0, 0]
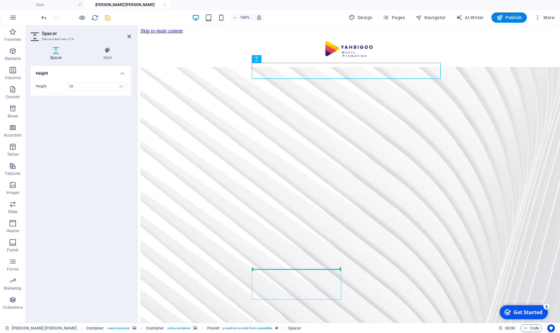
drag, startPoint x: 321, startPoint y: 65, endPoint x: 277, endPoint y: 272, distance: 211.7
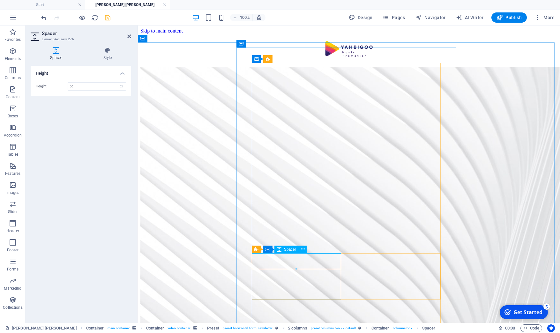
drag, startPoint x: 434, startPoint y: 294, endPoint x: 296, endPoint y: 261, distance: 141.7
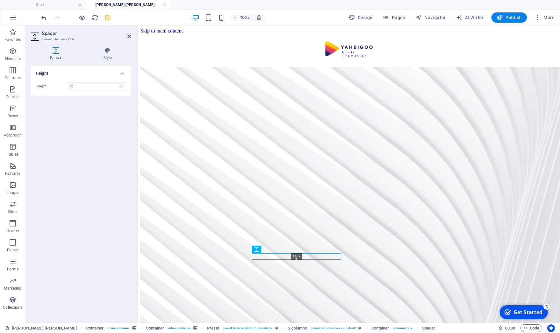
drag, startPoint x: 296, startPoint y: 271, endPoint x: 296, endPoint y: 252, distance: 19.5
click at [296, 252] on div "H2 Container Container Container Preset HTML H2 Container 2 columns 2 columns C…" at bounding box center [349, 174] width 422 height 297
type input "18"
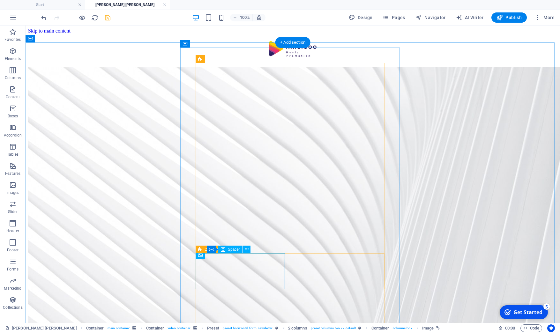
select select "px"
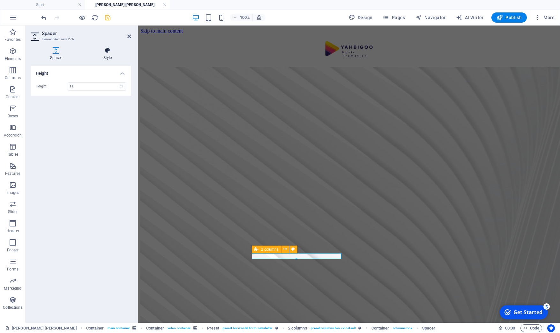
click at [107, 53] on icon at bounding box center [107, 50] width 47 height 6
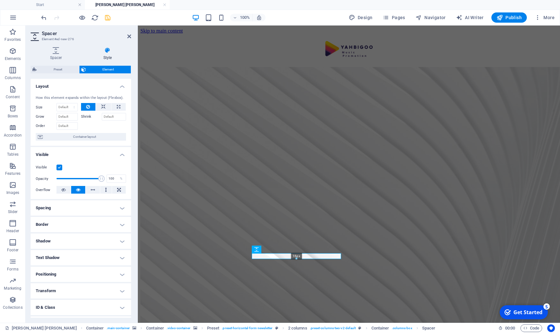
drag, startPoint x: 297, startPoint y: 259, endPoint x: 297, endPoint y: 251, distance: 8.6
click at [297, 251] on div "H2 Container Container Preset HTML H2 Container 2 columns 2 columns Container I…" at bounding box center [349, 174] width 422 height 297
click at [105, 53] on icon at bounding box center [107, 50] width 47 height 6
click at [92, 216] on h4 "Spacing" at bounding box center [81, 207] width 101 height 15
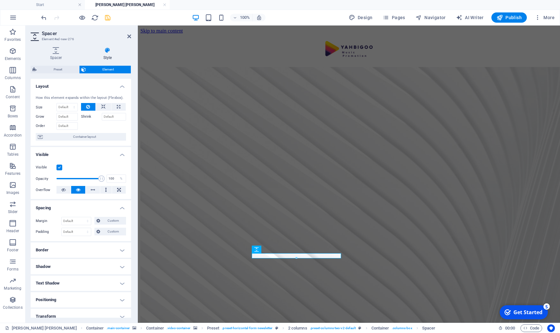
click at [116, 212] on h4 "Spacing" at bounding box center [81, 205] width 101 height 11
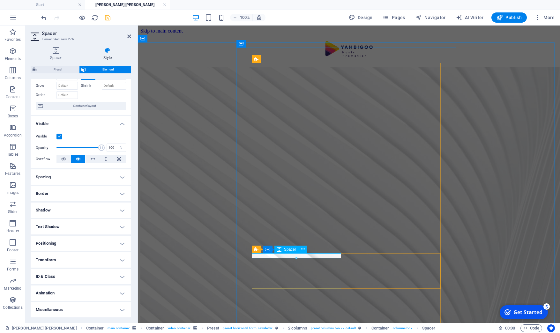
click at [302, 250] on icon at bounding box center [303, 249] width 4 height 7
click at [131, 103] on div "Spacer Style Height Height 16 px rem vh vw Preset Element Layout How this eleme…" at bounding box center [81, 182] width 111 height 281
click at [109, 49] on icon at bounding box center [107, 50] width 47 height 6
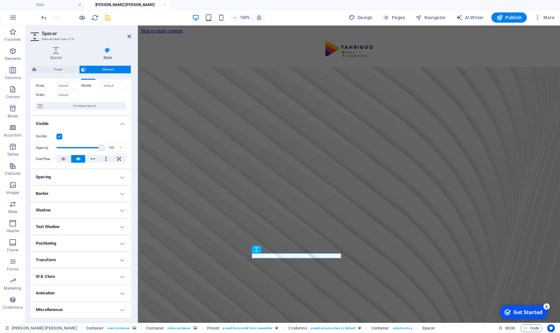
click at [106, 52] on icon at bounding box center [107, 50] width 47 height 6
click at [303, 251] on icon at bounding box center [303, 249] width 4 height 7
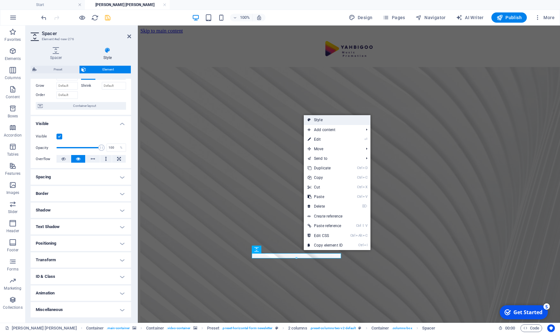
click at [326, 120] on link "Style" at bounding box center [337, 120] width 67 height 10
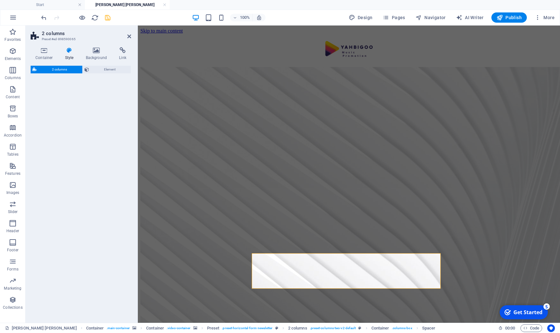
select select "rem"
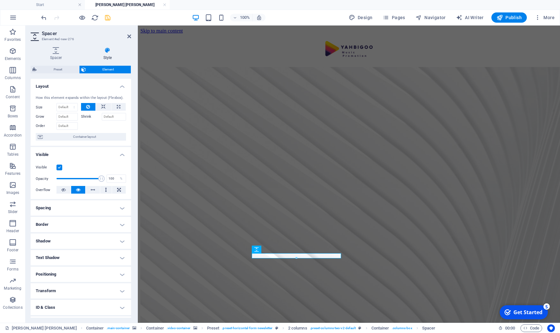
click at [109, 52] on icon at bounding box center [107, 50] width 47 height 6
click at [92, 70] on span "Element" at bounding box center [108, 70] width 41 height 8
click at [109, 51] on icon at bounding box center [107, 50] width 47 height 6
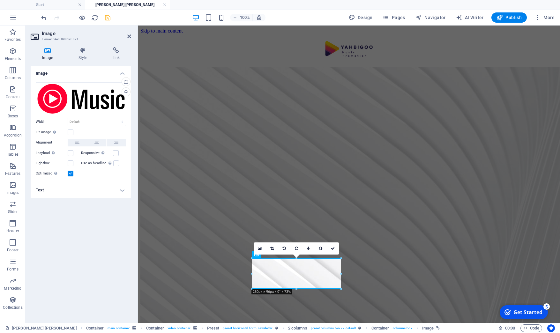
click at [71, 175] on label at bounding box center [71, 174] width 6 height 6
click at [0, 0] on input "Optimized Images are compressed to improve page speed." at bounding box center [0, 0] width 0 height 0
click at [81, 51] on icon at bounding box center [82, 50] width 31 height 6
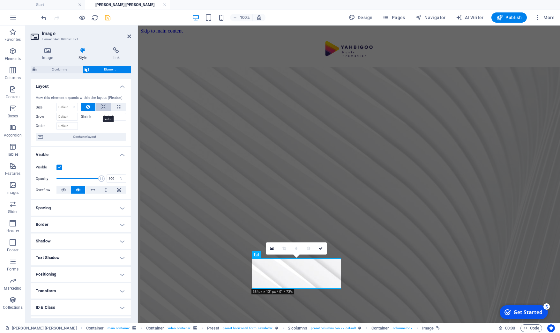
click at [101, 111] on icon at bounding box center [103, 107] width 4 height 8
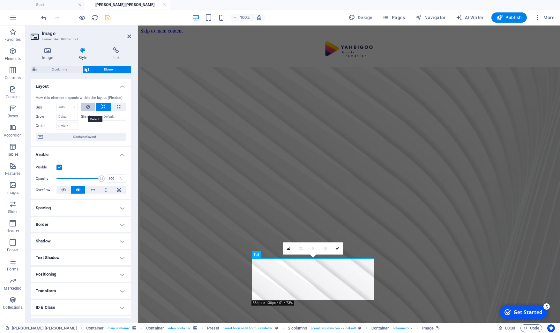
click at [87, 111] on button at bounding box center [88, 107] width 15 height 8
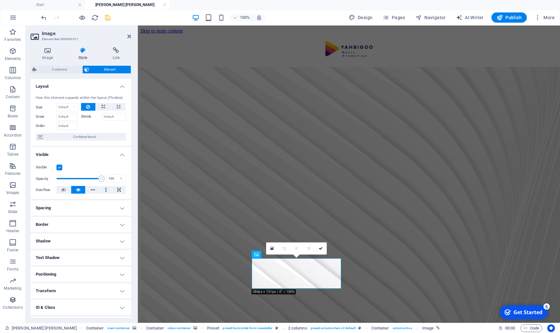
click at [114, 213] on h4 "Spacing" at bounding box center [81, 207] width 101 height 15
click at [106, 225] on span "Custom" at bounding box center [113, 221] width 22 height 8
click at [67, 228] on select "auto px % rem vw vh" at bounding box center [80, 232] width 27 height 8
select select "px"
click option "px" at bounding box center [0, 0] width 0 height 0
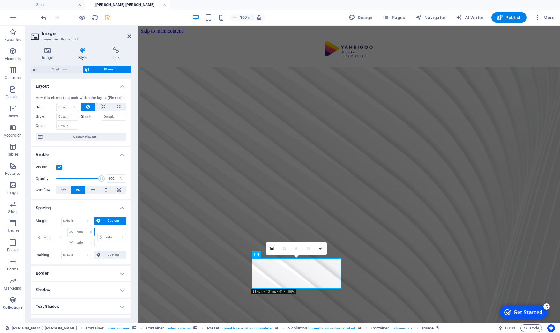
type input "0"
select select "px"
type input "0"
select select "px"
type input "0"
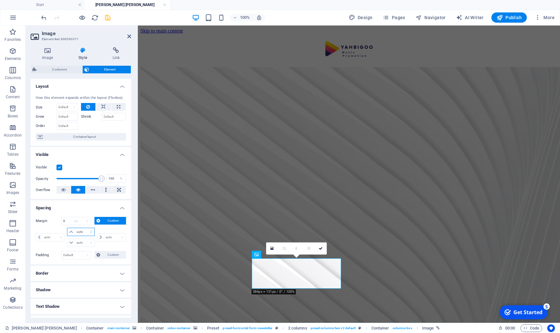
type input "0"
select select "px"
type input "0"
select select "px"
click at [70, 225] on input "0" at bounding box center [76, 221] width 29 height 8
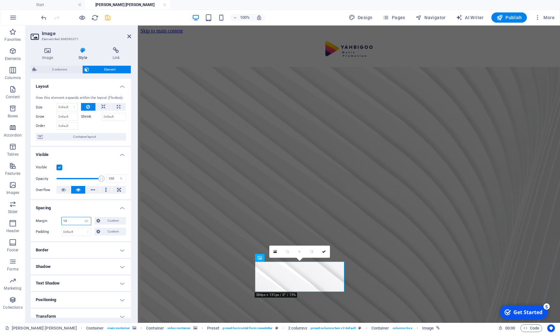
type input "10"
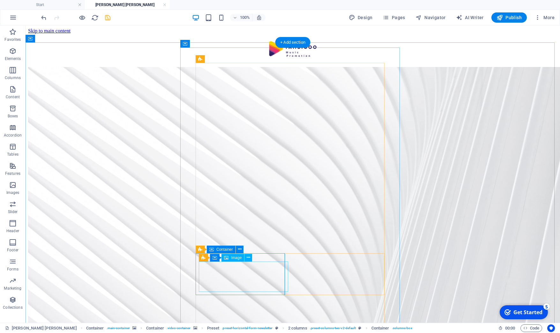
select select "px"
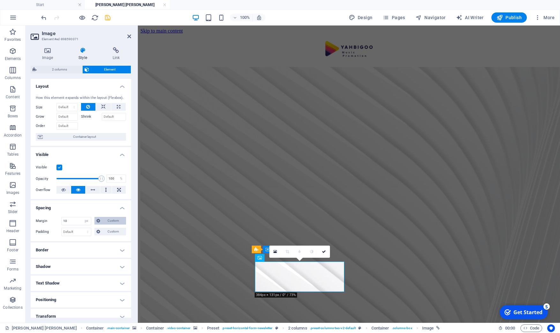
click at [106, 224] on span "Custom" at bounding box center [113, 221] width 22 height 8
click at [62, 251] on select "Default px rem % vh vw Custom" at bounding box center [76, 255] width 29 height 8
click at [85, 259] on select "Default px rem % vh vw Custom" at bounding box center [76, 255] width 29 height 8
click at [94, 225] on button "Custom" at bounding box center [110, 221] width 32 height 8
click at [79, 225] on input "10" at bounding box center [76, 221] width 29 height 8
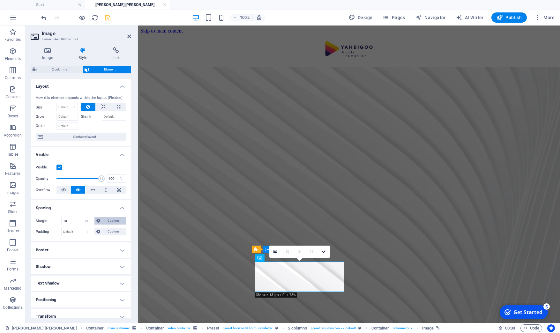
click at [113, 225] on span "Custom" at bounding box center [113, 221] width 22 height 8
click at [71, 225] on input "10" at bounding box center [76, 221] width 29 height 8
type input "1"
click at [62, 228] on select "Default px rem % vh vw Custom" at bounding box center [76, 232] width 29 height 8
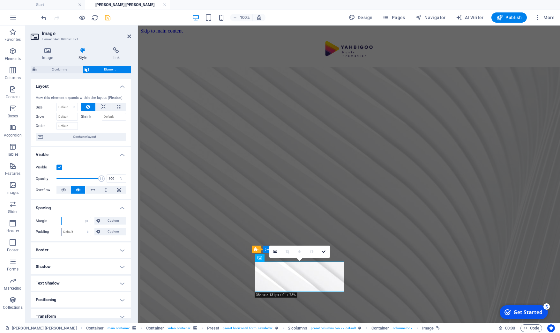
click at [74, 225] on input "number" at bounding box center [76, 221] width 29 height 8
click at [62, 228] on select "Default px rem % vh vw Custom" at bounding box center [76, 232] width 29 height 8
click at [82, 217] on select "Default auto px % rem vw vh Custom" at bounding box center [86, 221] width 9 height 8
click option "Default" at bounding box center [0, 0] width 0 height 0
select select "DISABLED_OPTION_VALUE"
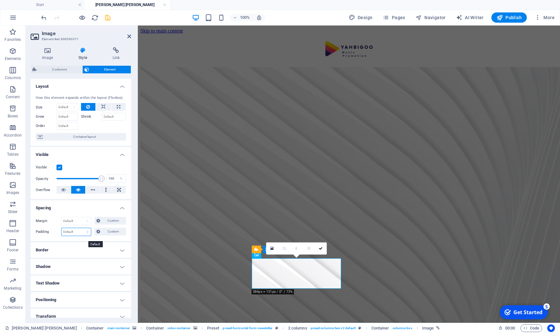
click at [62, 228] on select "Default px rem % vh vw Custom" at bounding box center [76, 232] width 29 height 8
select select "px"
click option "px" at bounding box center [0, 0] width 0 height 0
type input "10"
click at [124, 219] on div "Margin Default auto px % rem vw vh Custom Custom auto px % rem vw vh auto px % …" at bounding box center [81, 226] width 101 height 29
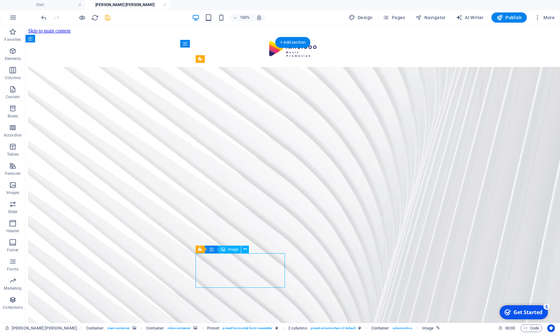
select select "px"
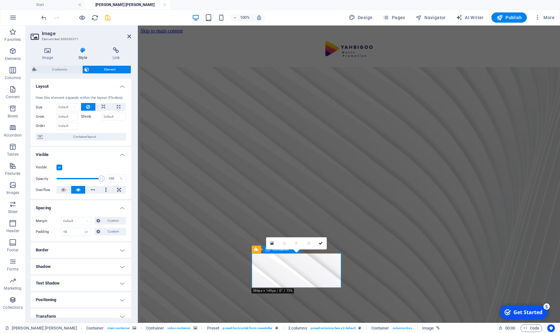
scroll to position [62, 0]
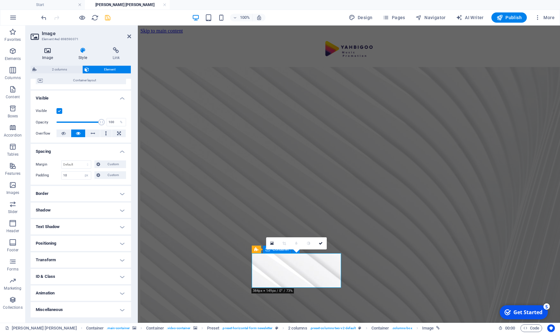
click at [50, 52] on icon at bounding box center [48, 50] width 34 height 6
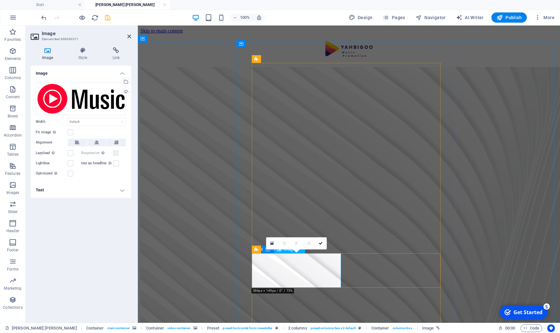
click at [83, 54] on h4 "Style" at bounding box center [84, 53] width 34 height 13
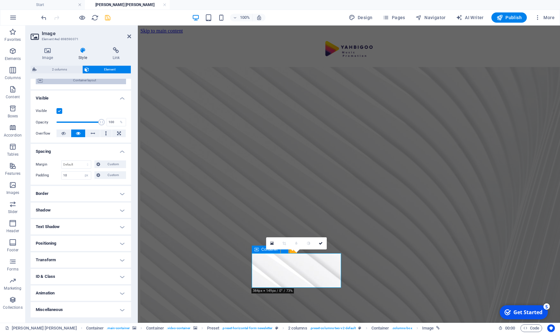
click at [73, 83] on span "Container layout" at bounding box center [84, 81] width 79 height 8
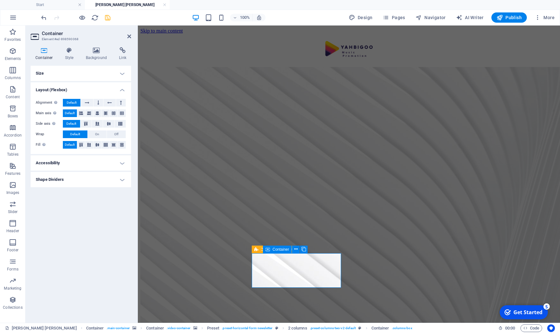
click at [121, 164] on h4 "Accessibility" at bounding box center [81, 162] width 101 height 15
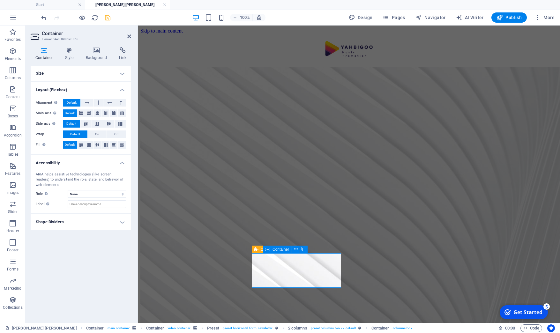
click at [126, 225] on h4 "Shape Dividers" at bounding box center [81, 221] width 101 height 15
click at [67, 49] on icon at bounding box center [69, 50] width 18 height 6
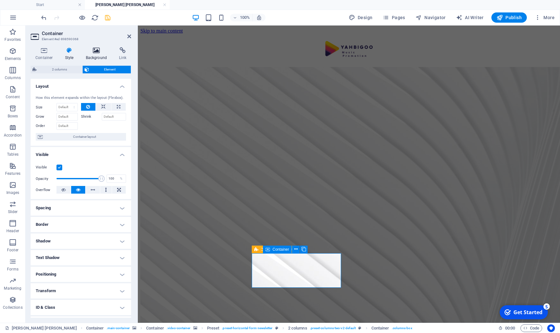
click at [100, 52] on icon at bounding box center [96, 50] width 31 height 6
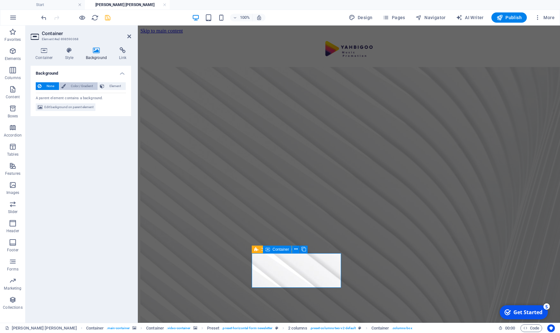
click at [79, 86] on span "Color / Gradient" at bounding box center [82, 86] width 28 height 8
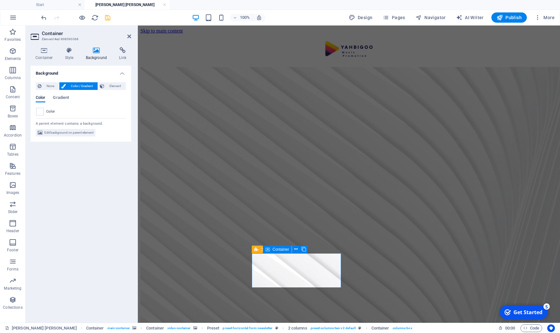
click at [53, 210] on div "Background None Color / Gradient Element Stretch background to full-width Color…" at bounding box center [81, 192] width 101 height 252
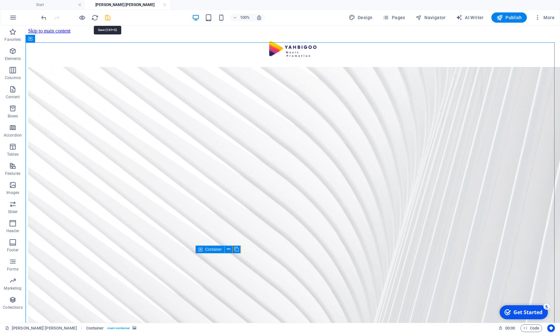
click at [106, 18] on icon "save" at bounding box center [107, 17] width 7 height 7
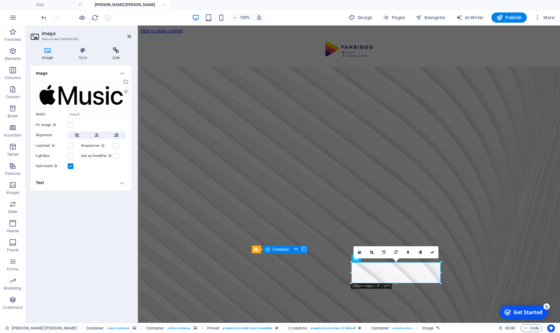
click at [115, 52] on icon at bounding box center [116, 50] width 30 height 6
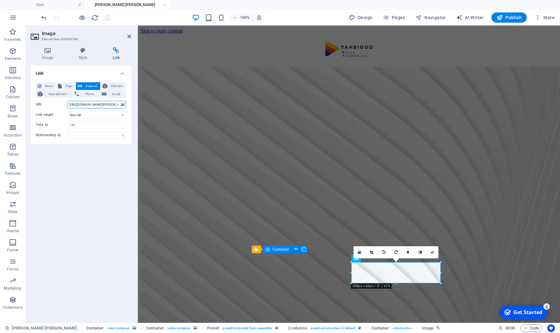
click at [69, 104] on input "[URL][DOMAIN_NAME][PERSON_NAME]" at bounding box center [97, 105] width 58 height 8
type input "4"
paste input "https://www.deezer.com/de/artist/219749565"
type input "https://www.deezer.com/de/artist/219749565"
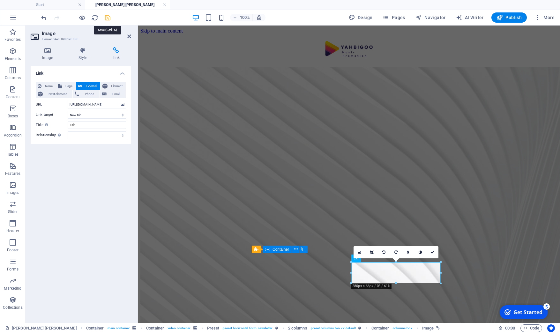
click at [107, 19] on icon "save" at bounding box center [107, 17] width 7 height 7
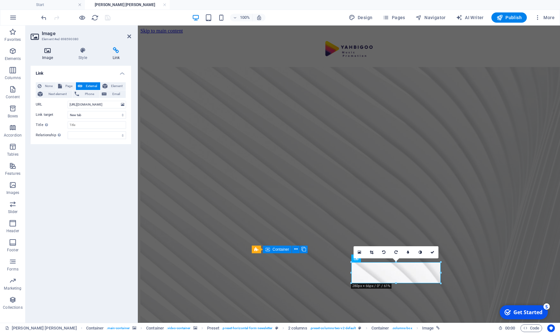
click at [51, 53] on icon at bounding box center [48, 50] width 34 height 6
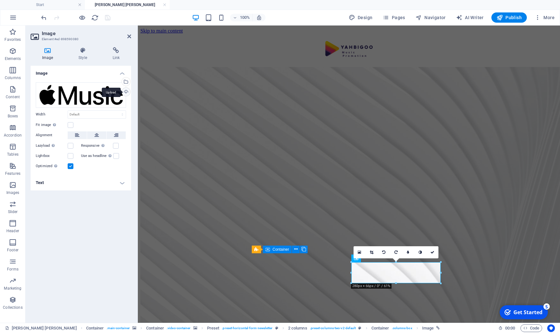
click at [126, 93] on div "Upload" at bounding box center [126, 93] width 10 height 10
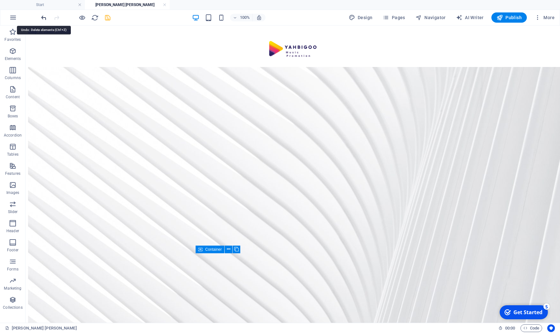
click at [44, 19] on icon "undo" at bounding box center [43, 17] width 7 height 7
click at [108, 17] on icon "save" at bounding box center [107, 17] width 7 height 7
click at [511, 17] on span "Publish" at bounding box center [509, 17] width 25 height 6
